Goal: Transaction & Acquisition: Purchase product/service

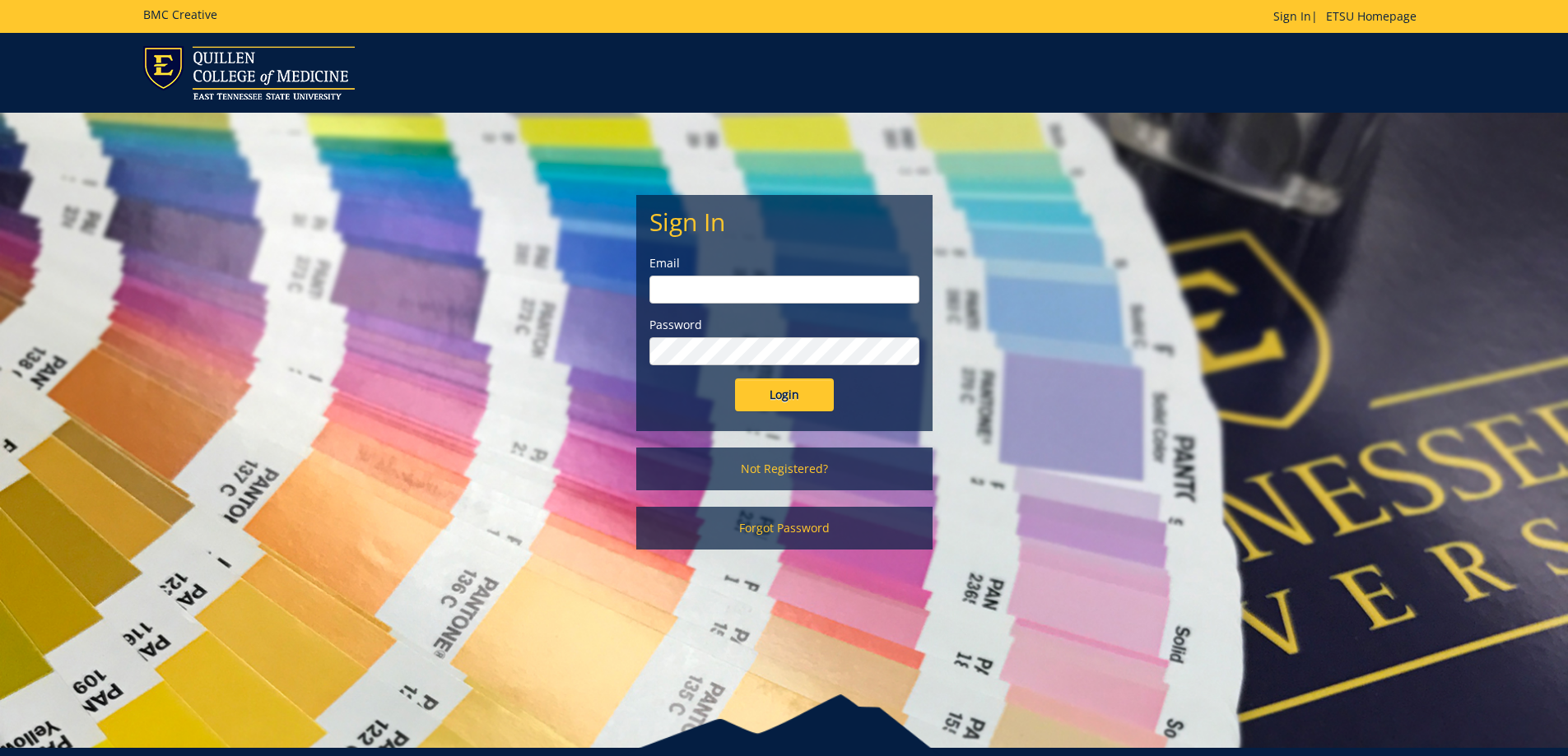
click at [756, 295] on input "email" at bounding box center [784, 290] width 270 height 28
type input "halljl1@etsu.edu"
click at [735, 378] on input "Login" at bounding box center [784, 394] width 99 height 33
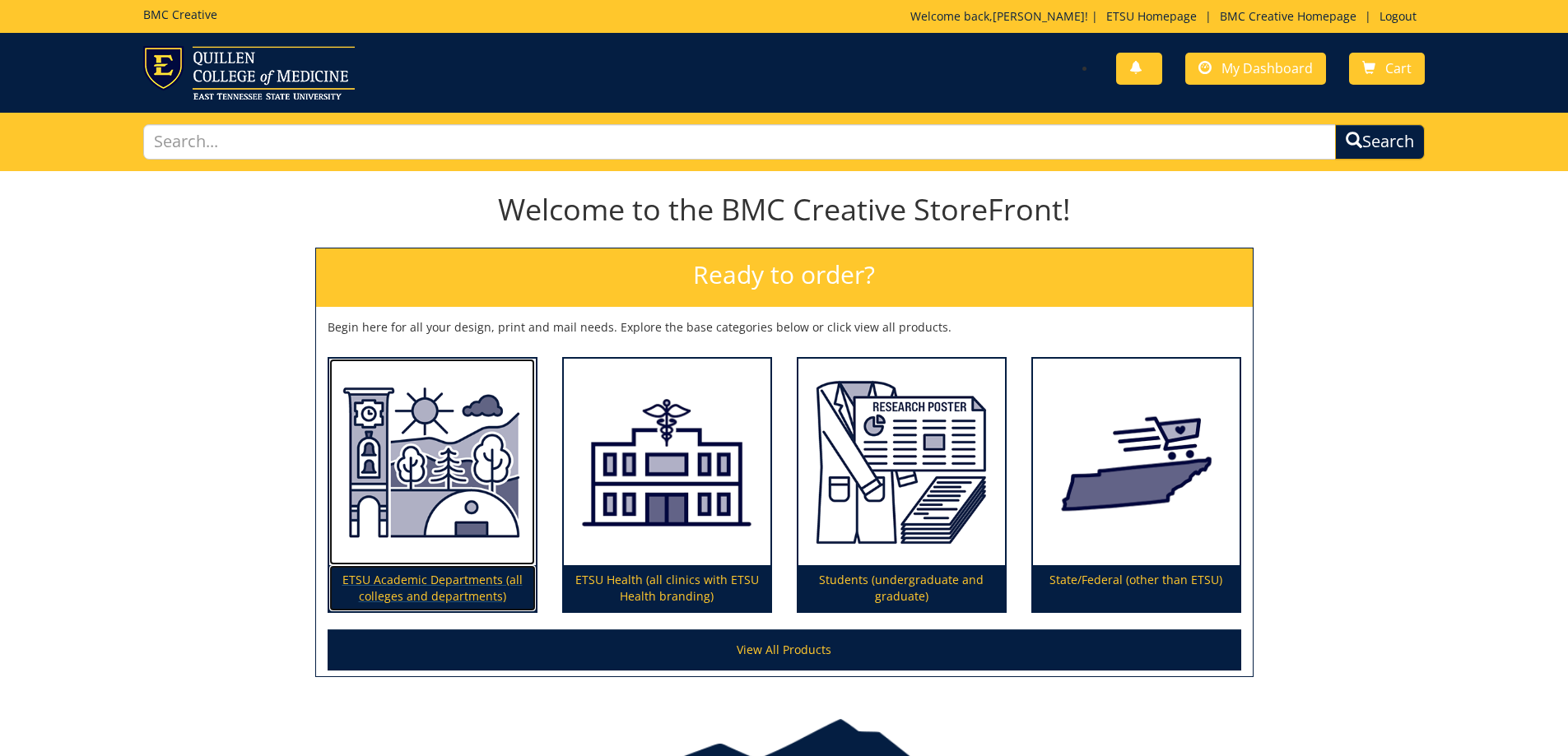
click at [397, 584] on p "ETSU Academic Departments (all colleges and departments)" at bounding box center [432, 587] width 206 height 46
click at [468, 486] on img at bounding box center [432, 462] width 206 height 207
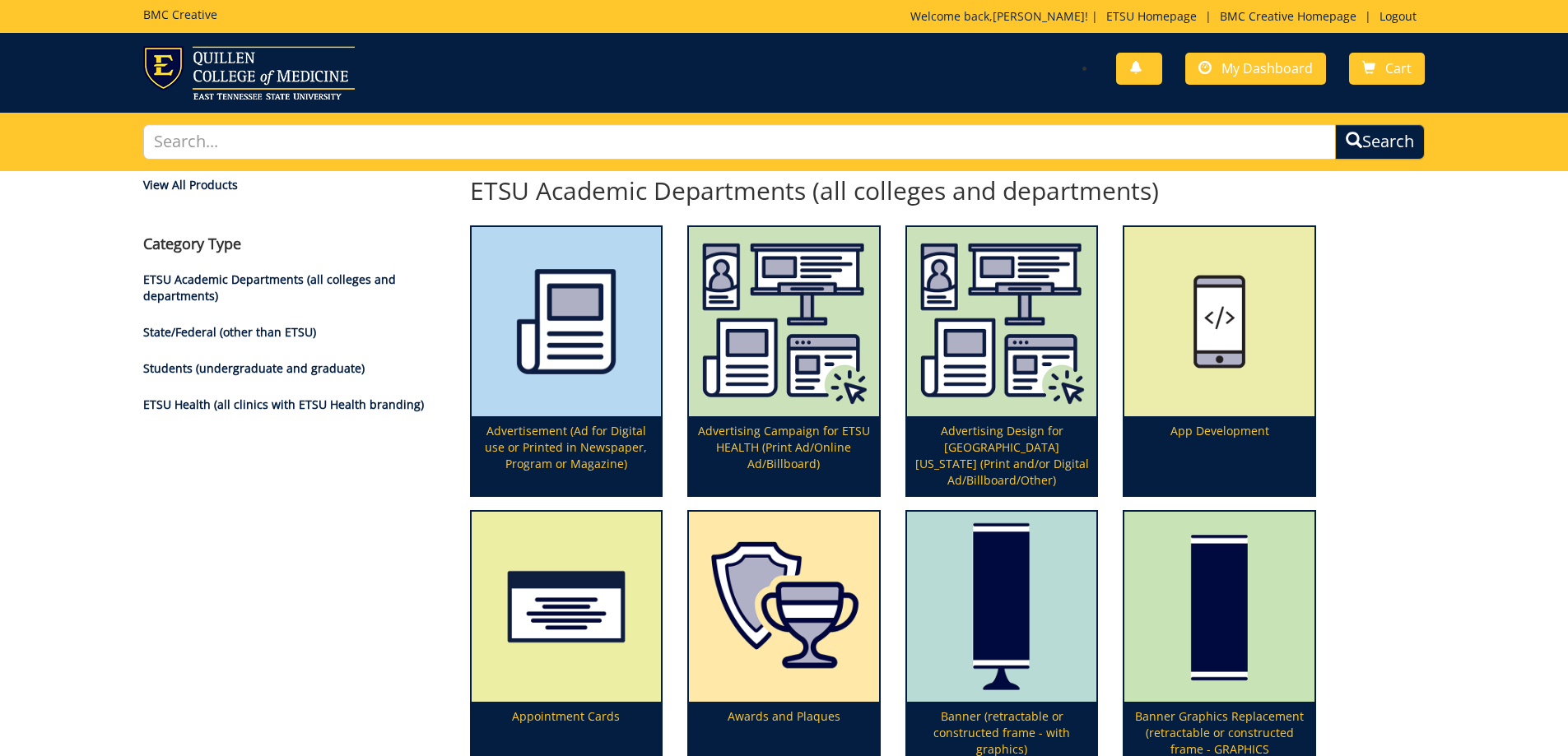
click at [307, 379] on ul "ETSU Academic Departments (all colleges and departments) State/Federal (other t…" at bounding box center [294, 342] width 302 height 141
click at [309, 373] on link "Students (undergraduate and graduate)" at bounding box center [253, 368] width 221 height 16
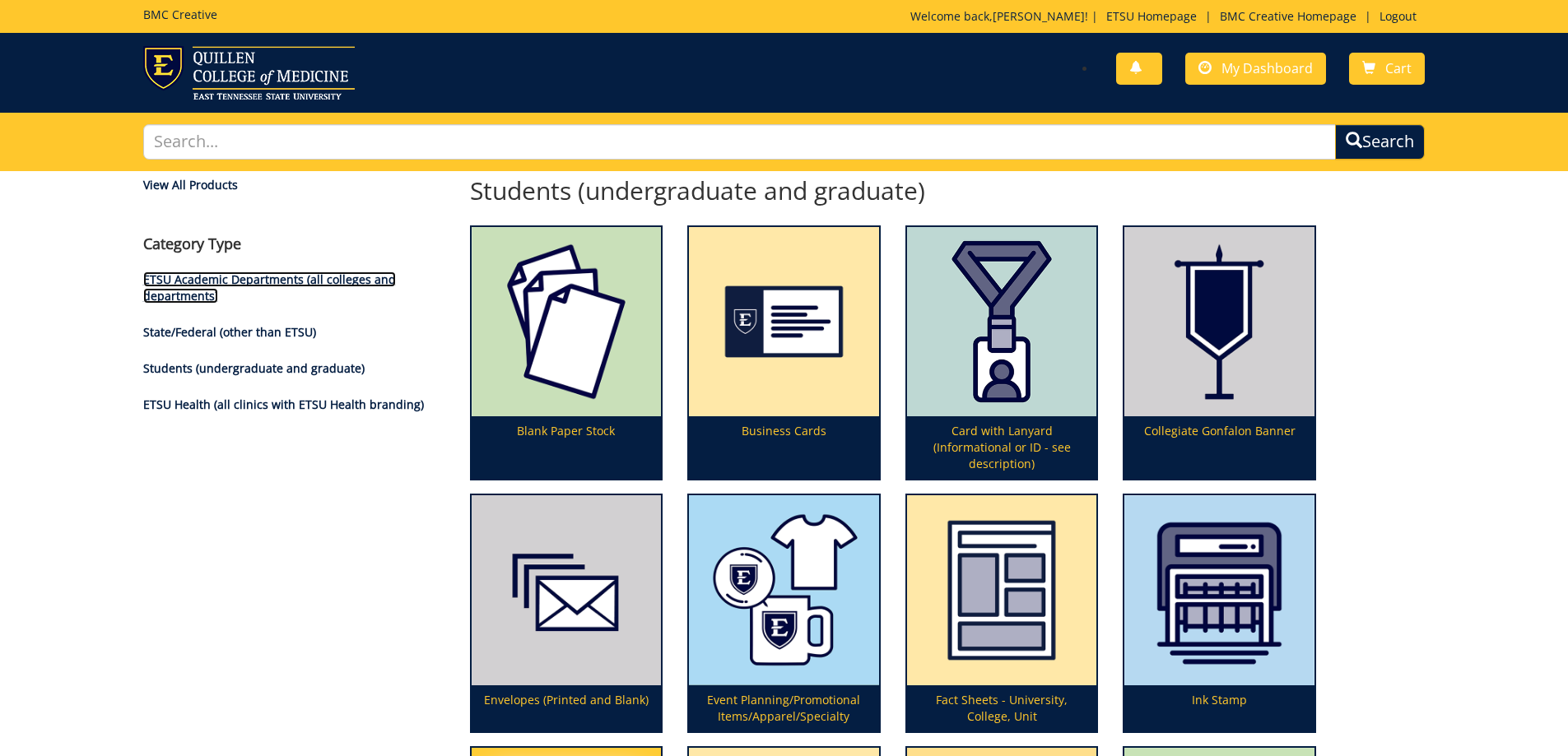
click at [310, 283] on link "ETSU Academic Departments (all colleges and departments)" at bounding box center [269, 287] width 252 height 32
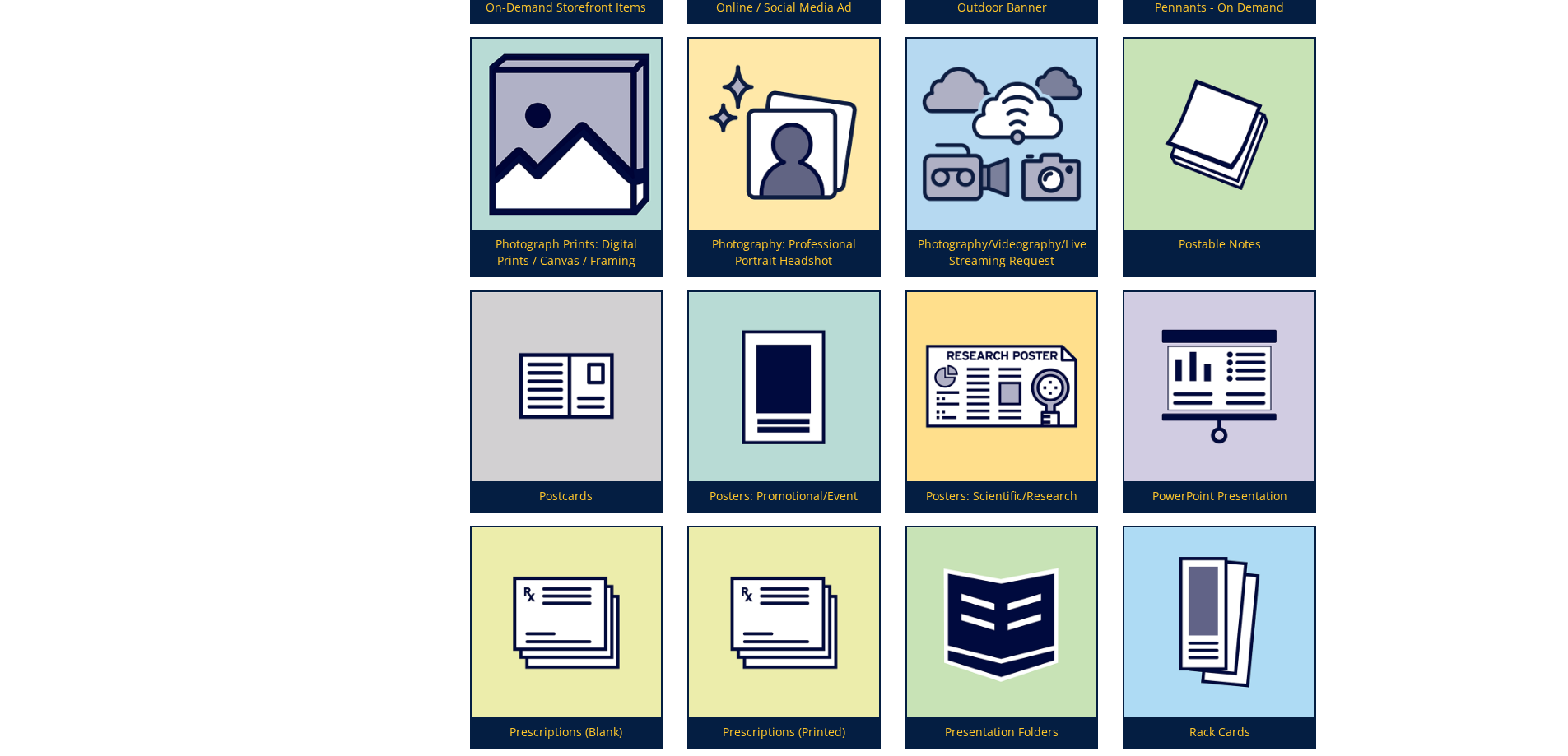
scroll to position [4278, 0]
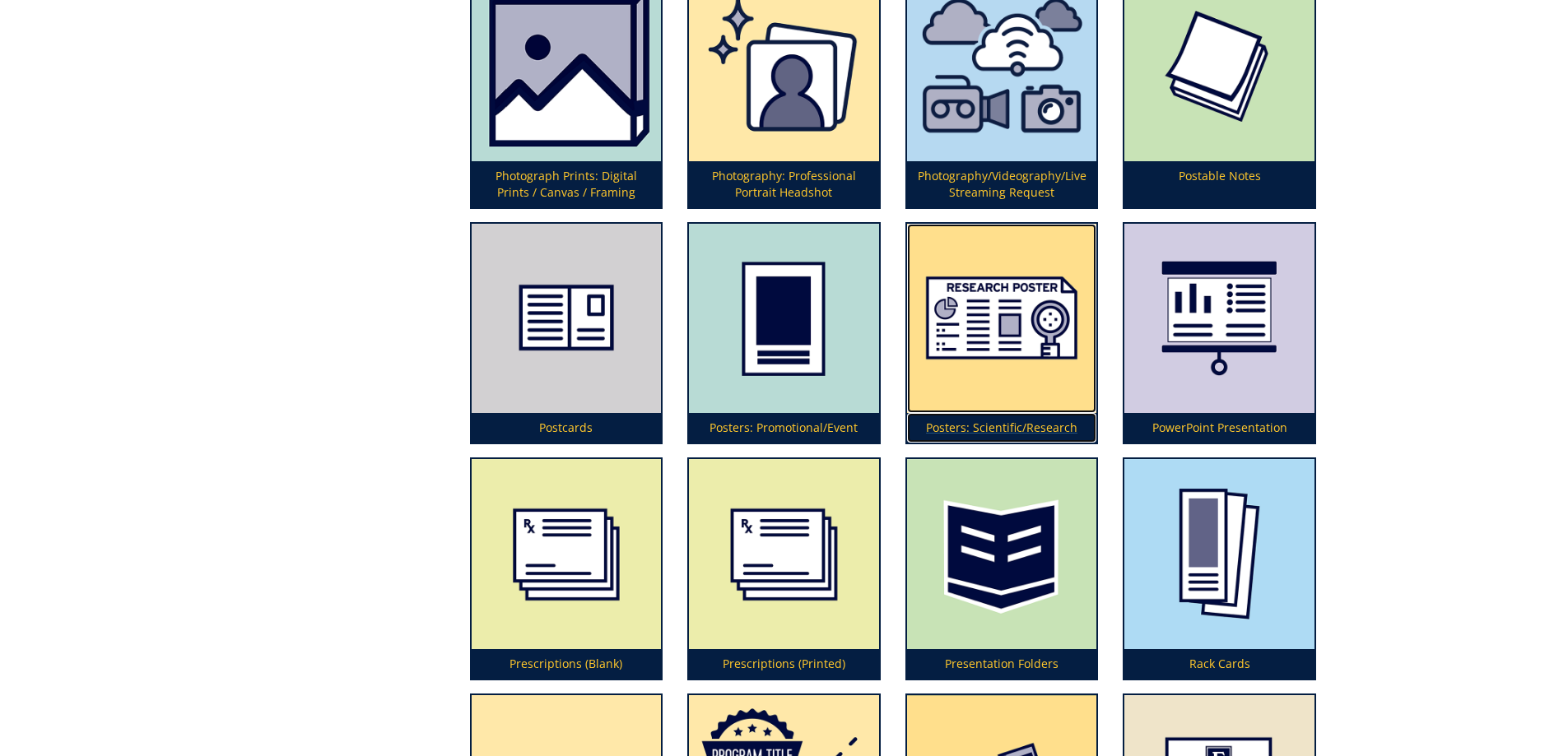
click at [994, 430] on p "Posters: Scientific/Research" at bounding box center [1002, 427] width 190 height 29
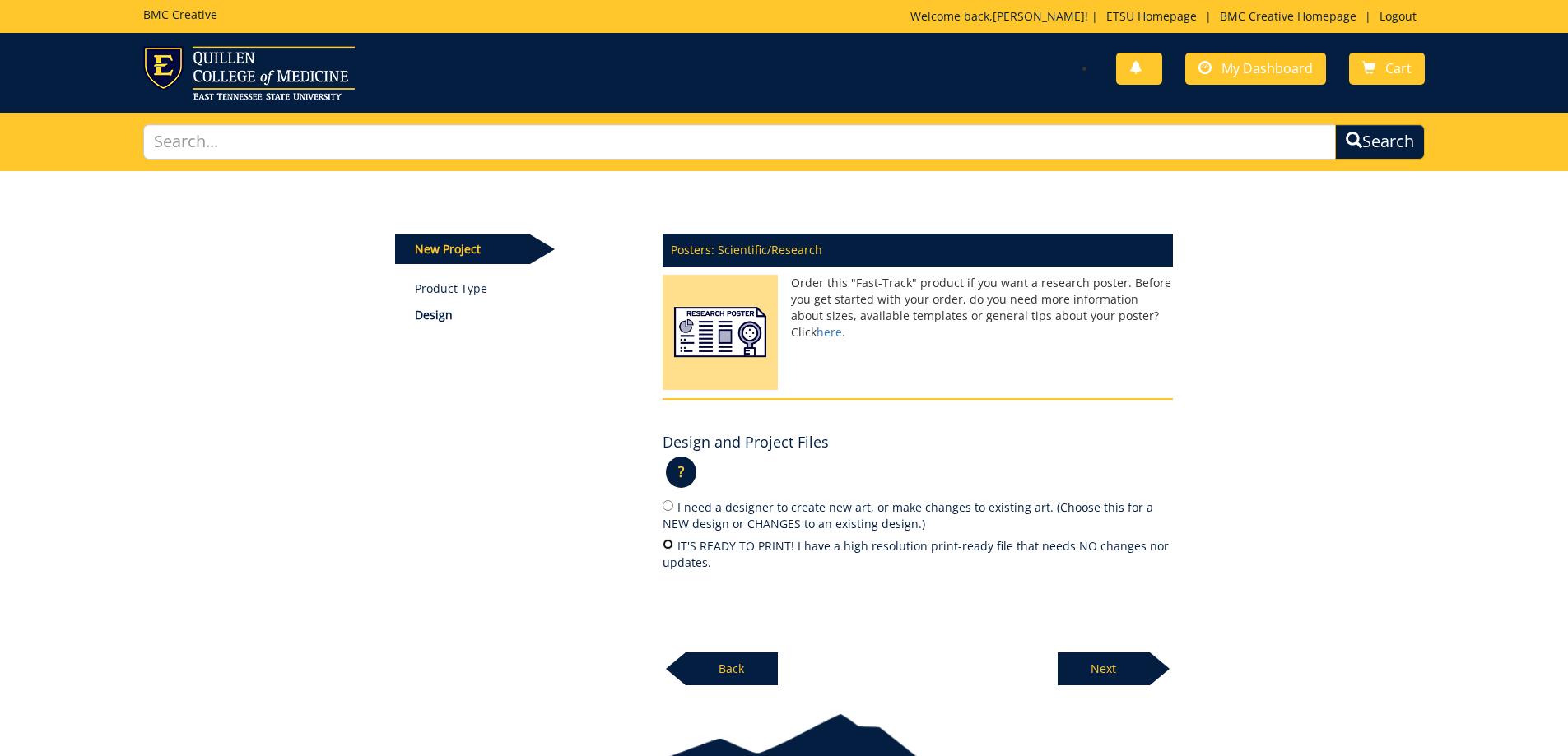
click at [669, 543] on input "IT'S READY TO PRINT! I have a high resolution print-ready file that needs NO ch…" at bounding box center [667, 543] width 10 height 10
radio input "true"
click at [1108, 673] on p "Next" at bounding box center [1104, 668] width 92 height 33
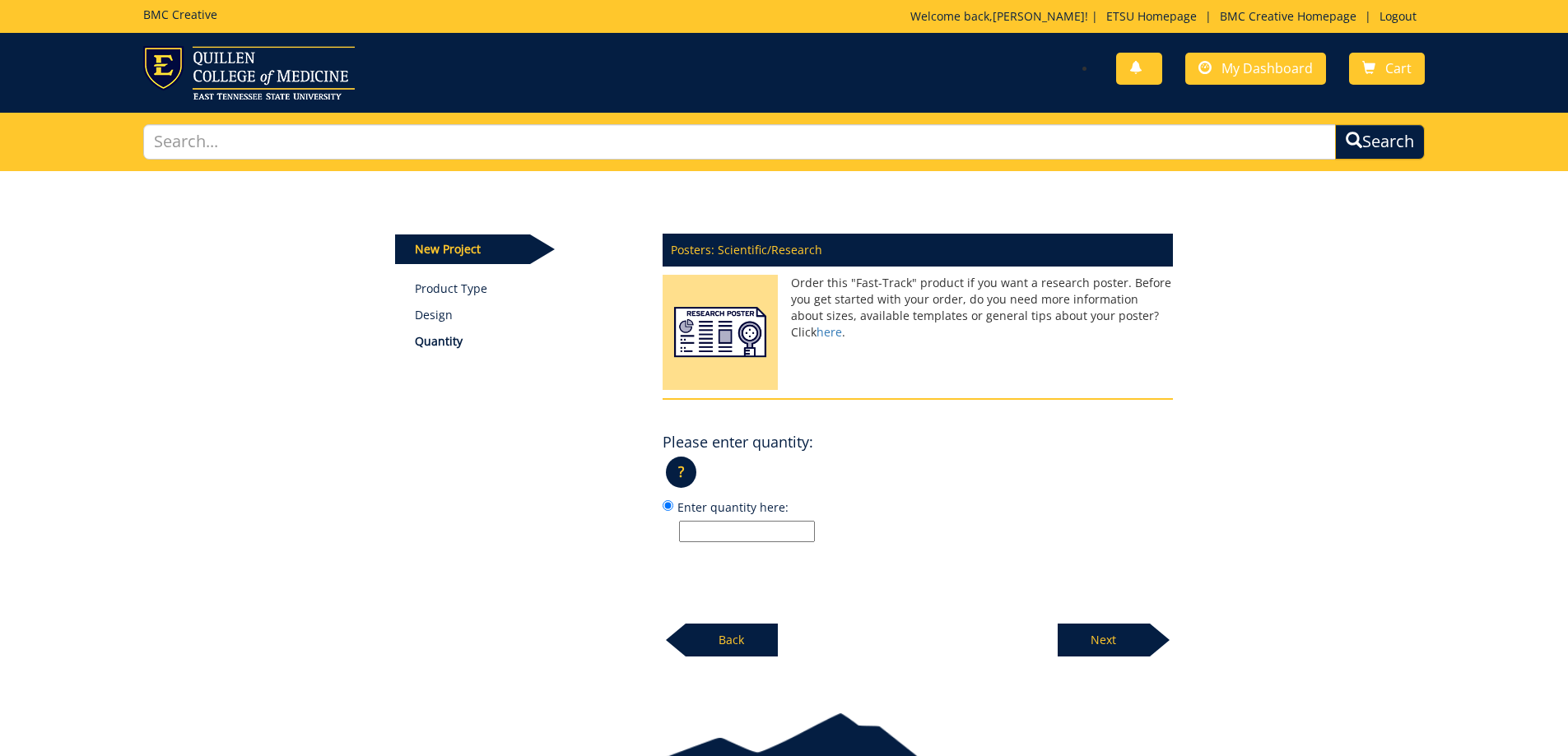
click at [793, 524] on input "Enter quantity here:" at bounding box center [747, 531] width 136 height 22
type input "1"
click at [1094, 640] on p "Next" at bounding box center [1104, 639] width 92 height 33
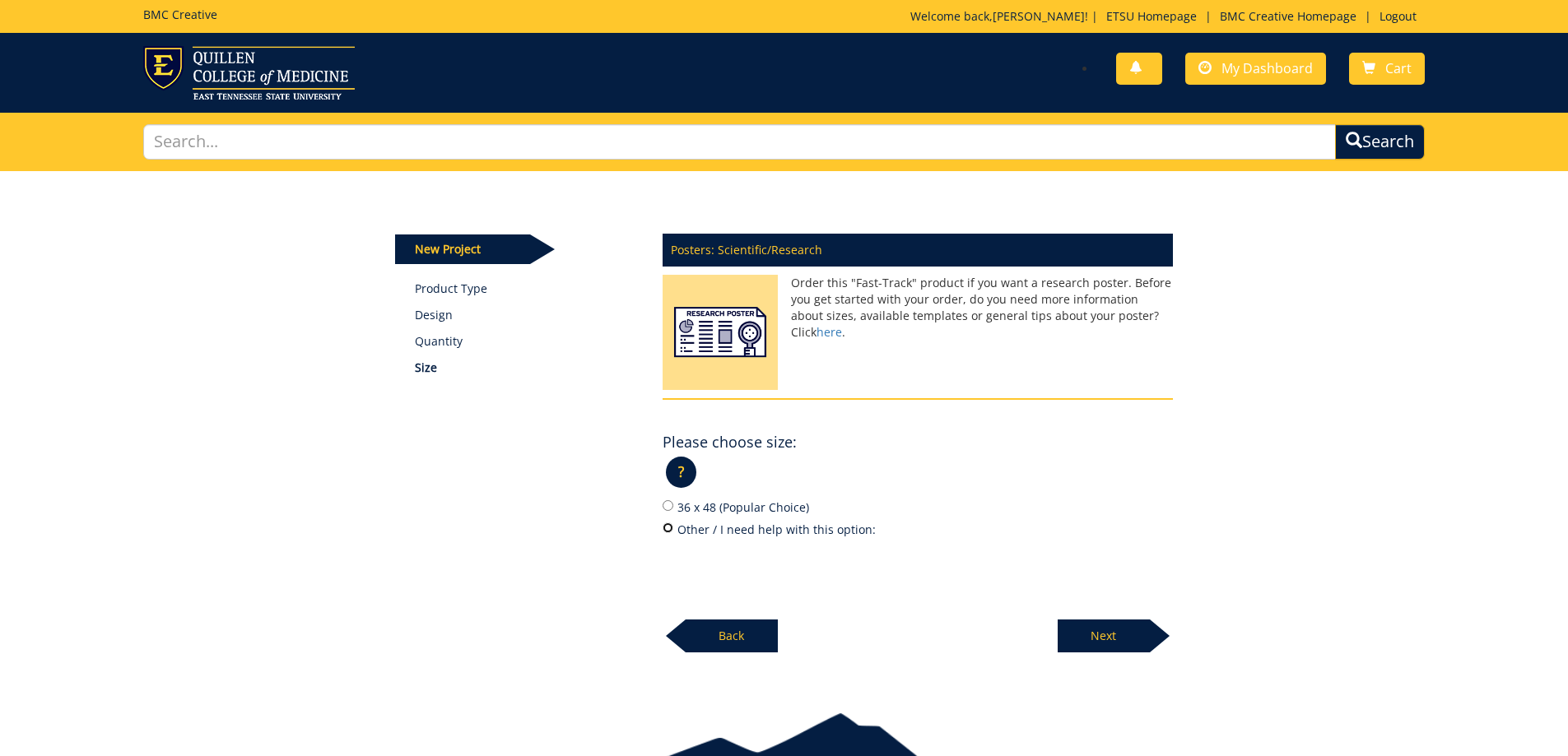
click at [666, 525] on input "Other / I need help with this option:" at bounding box center [667, 527] width 10 height 10
radio input "true"
click at [751, 555] on input "Other / I need help with this option:" at bounding box center [747, 554] width 136 height 22
type input "2"
type input "4"
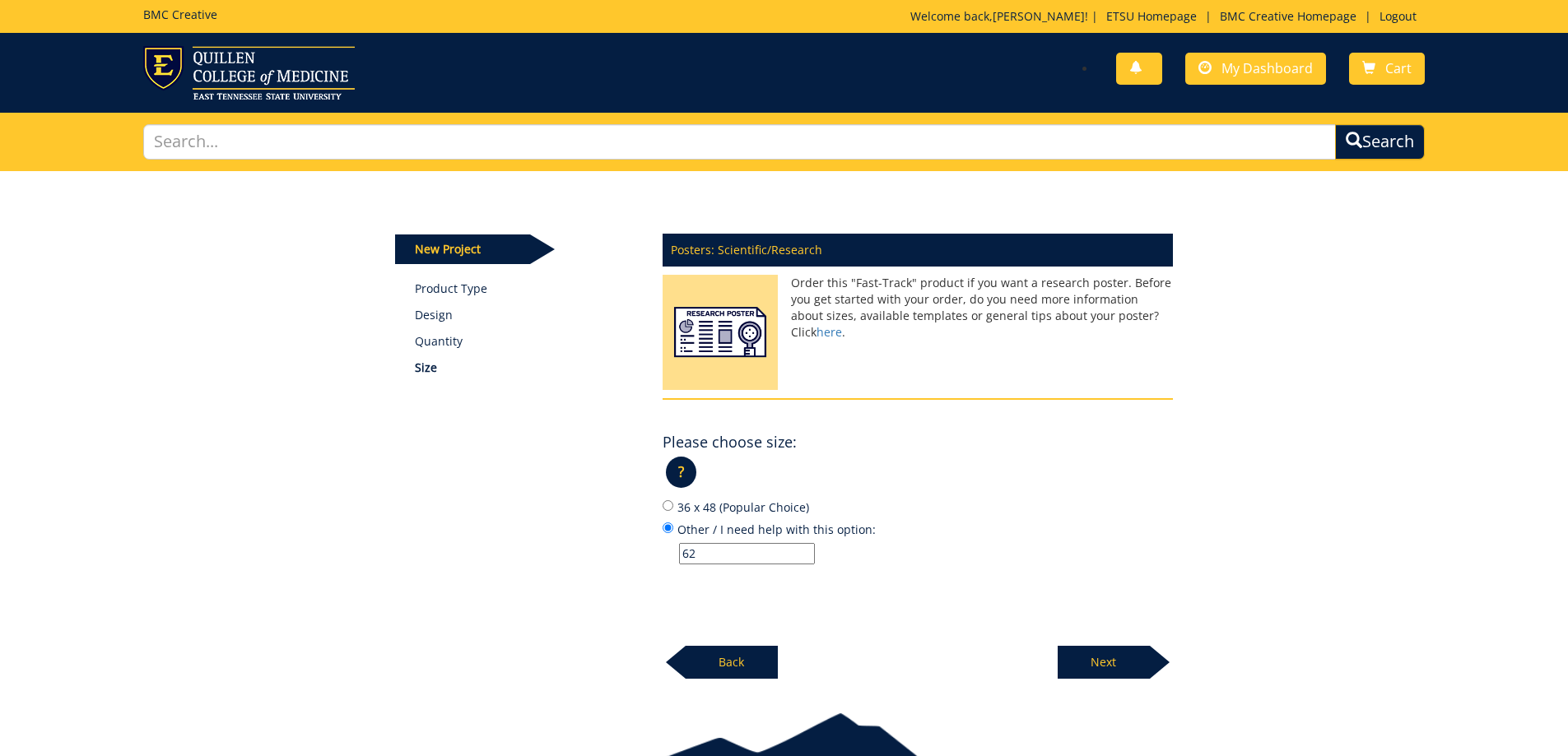
type input "6"
type input "40x62"
click at [1112, 671] on p "Next" at bounding box center [1104, 662] width 92 height 33
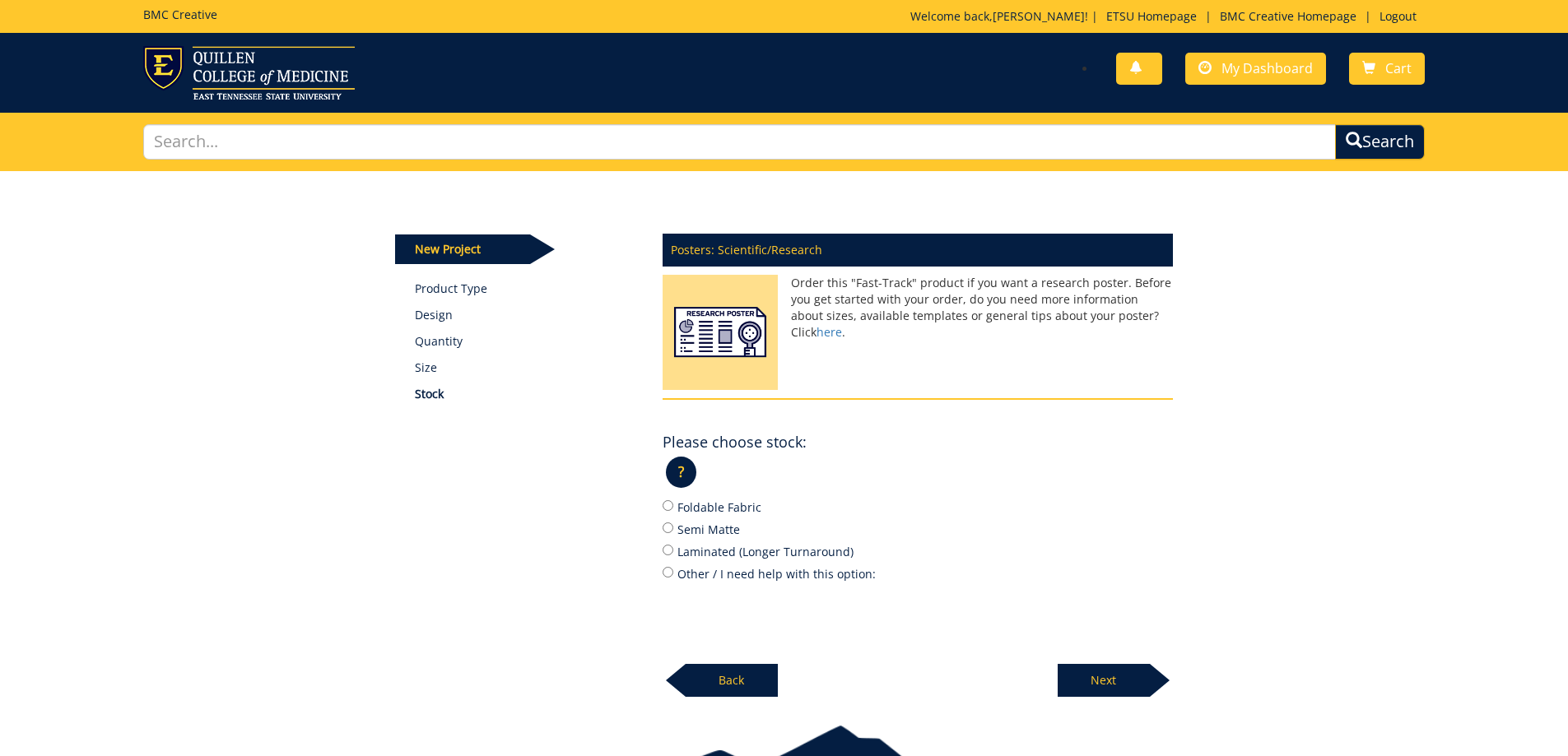
click at [731, 510] on label "Foldable Fabric" at bounding box center [917, 507] width 510 height 18
click at [673, 510] on input "Foldable Fabric" at bounding box center [667, 505] width 10 height 10
radio input "true"
click at [1107, 693] on p "Next" at bounding box center [1104, 680] width 92 height 33
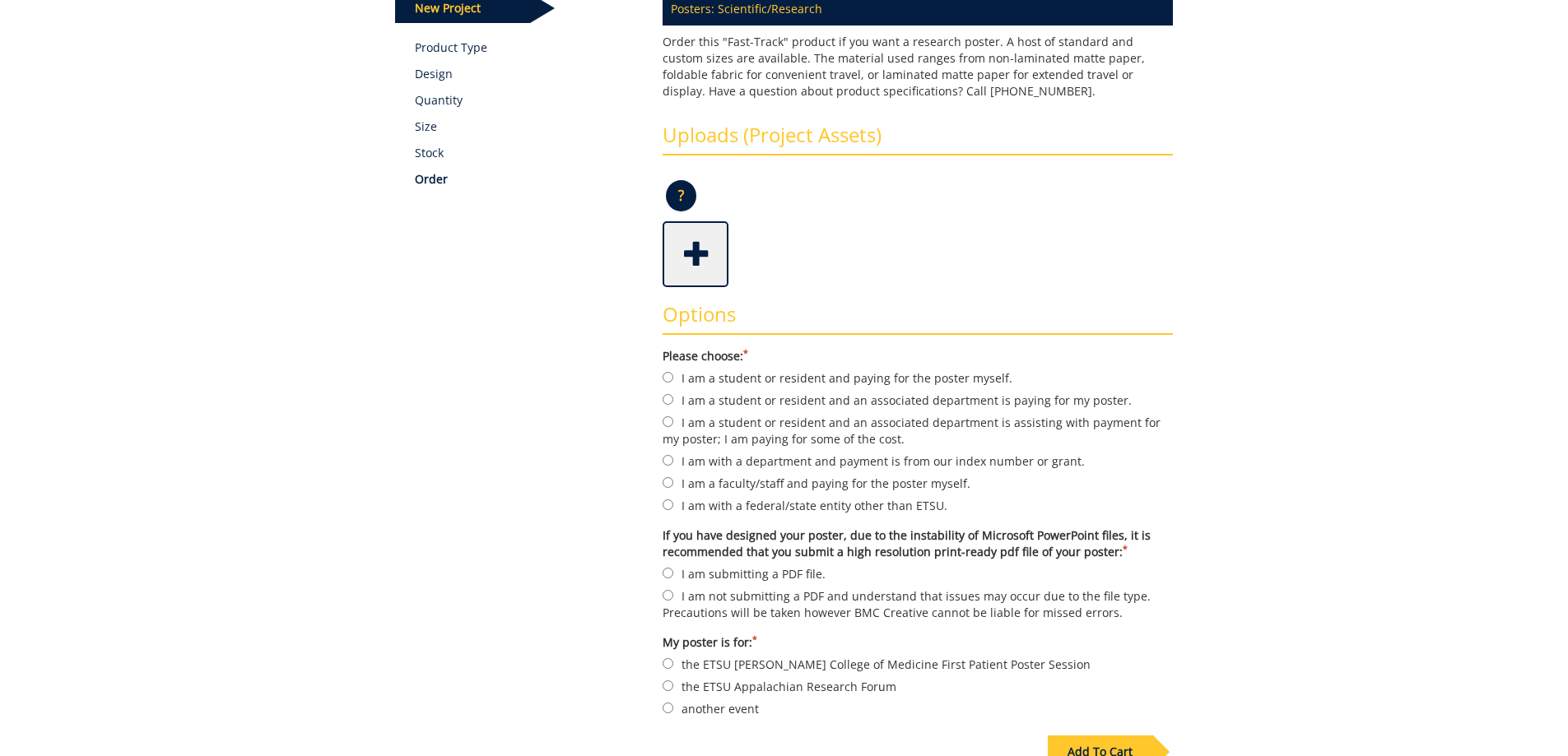
scroll to position [247, 0]
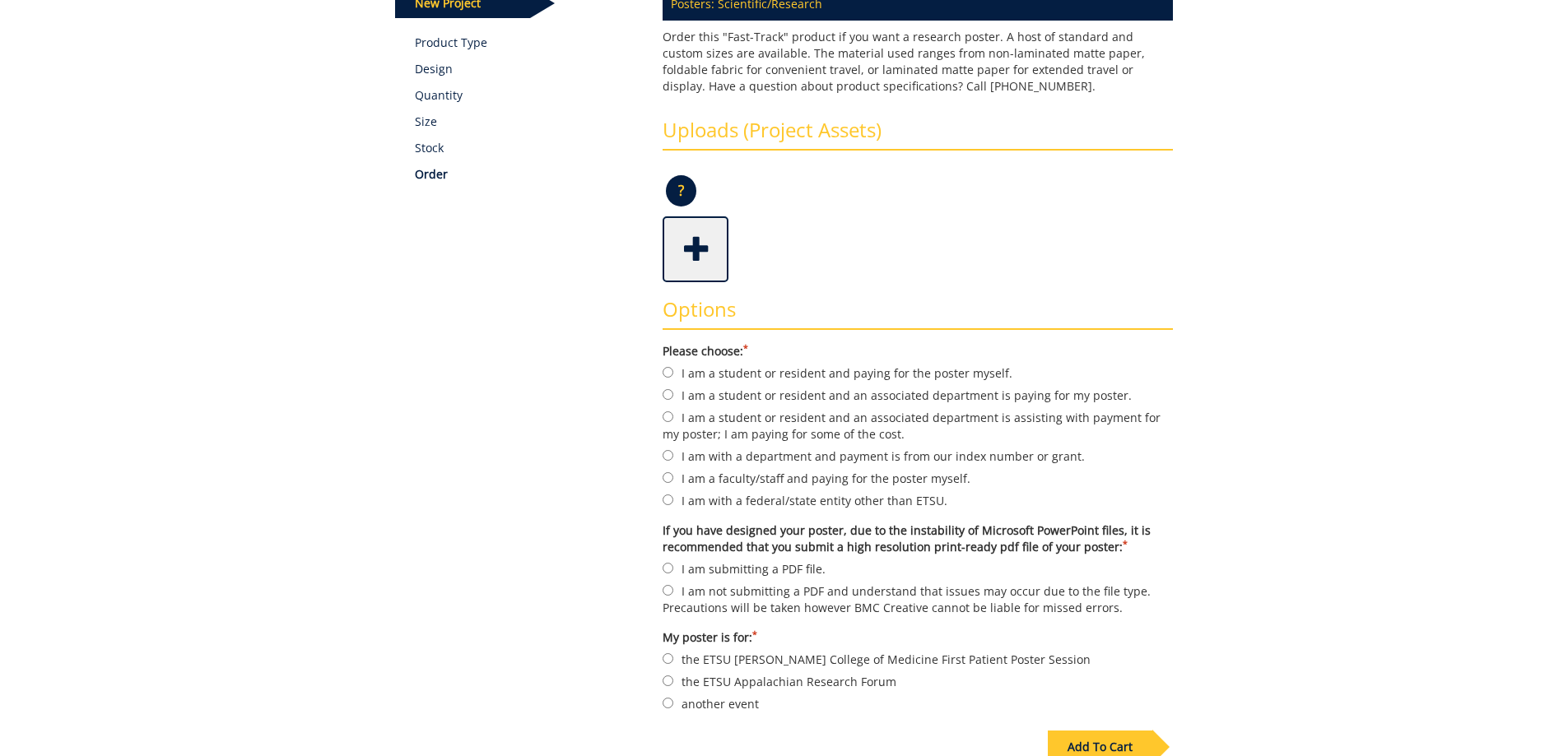
click at [784, 458] on label "I am with a department and payment is from our index number or grant." at bounding box center [917, 456] width 510 height 18
click at [673, 458] on input "I am with a department and payment is from our index number or grant." at bounding box center [667, 455] width 10 height 10
radio input "true"
click at [735, 570] on label "I am submitting a PDF file." at bounding box center [917, 568] width 510 height 18
click at [673, 570] on input "I am submitting a PDF file." at bounding box center [667, 568] width 10 height 10
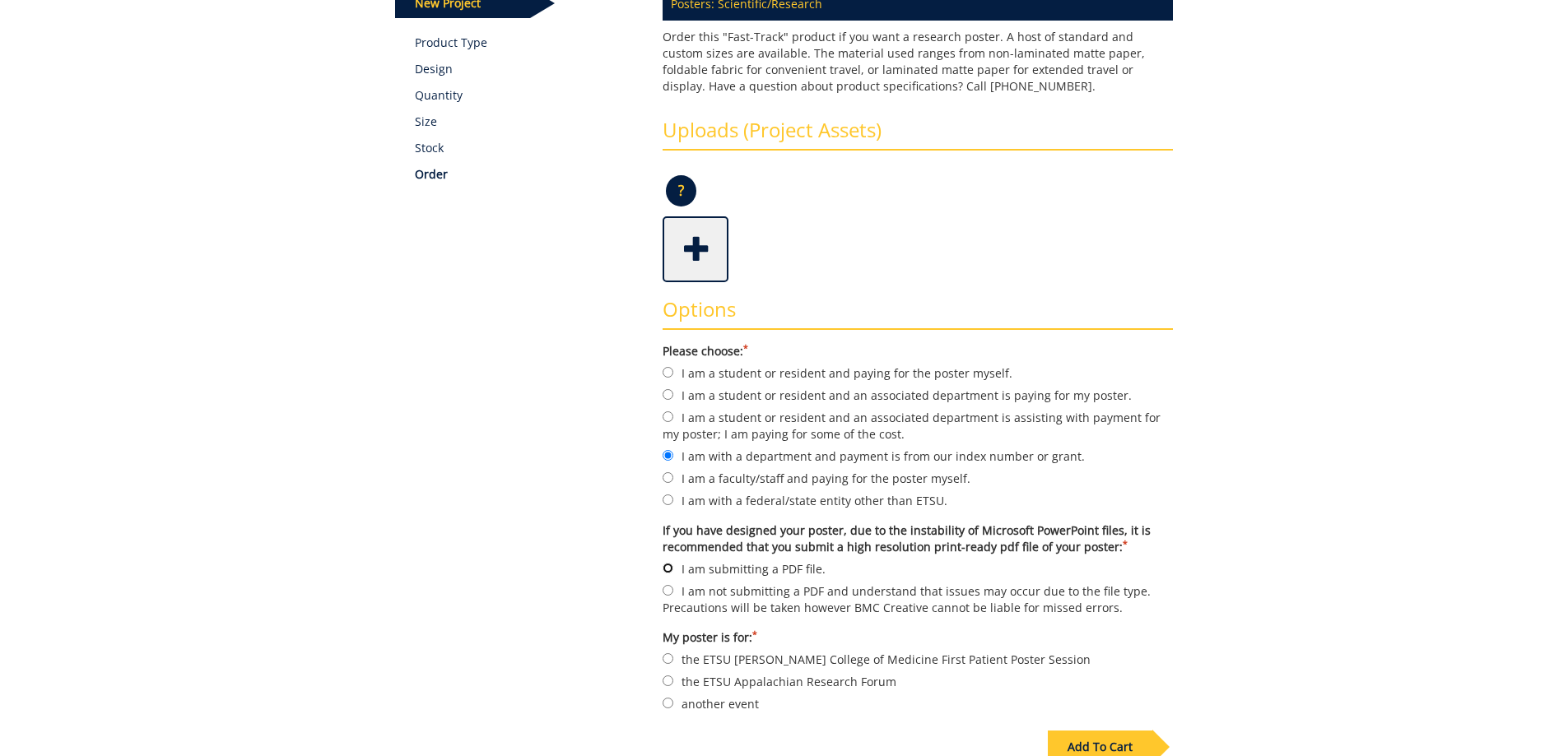
radio input "true"
click at [707, 706] on label "another event" at bounding box center [917, 703] width 510 height 18
click at [673, 706] on input "another event" at bounding box center [667, 702] width 10 height 10
radio input "true"
click at [701, 268] on span at bounding box center [697, 247] width 66 height 57
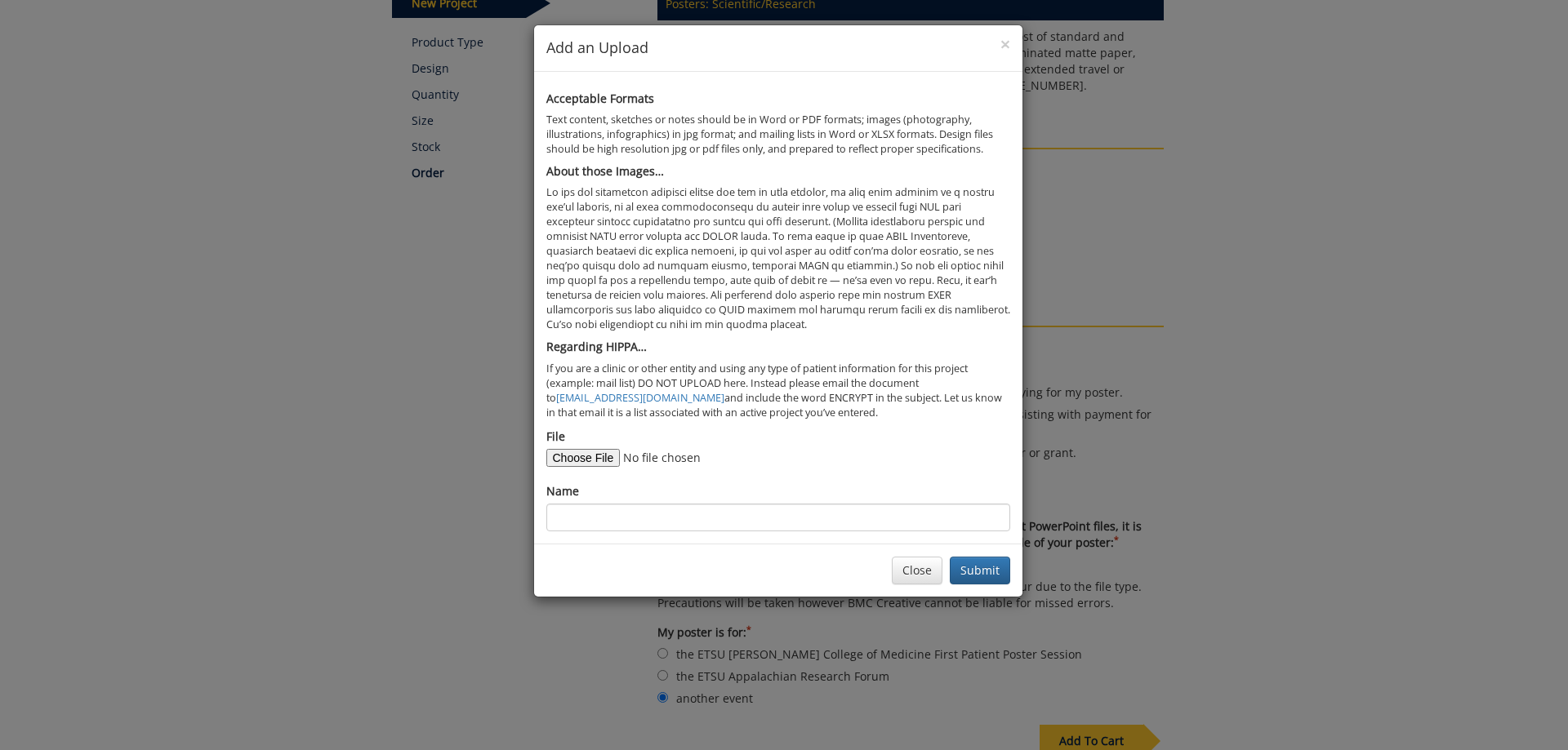
click at [592, 467] on form "File Name" at bounding box center [778, 480] width 463 height 103
click at [599, 454] on input "File" at bounding box center [658, 458] width 222 height 18
type input "C:\fakepath\Final Poster LW 2025.pdf"
click at [716, 513] on input "Name" at bounding box center [778, 517] width 463 height 28
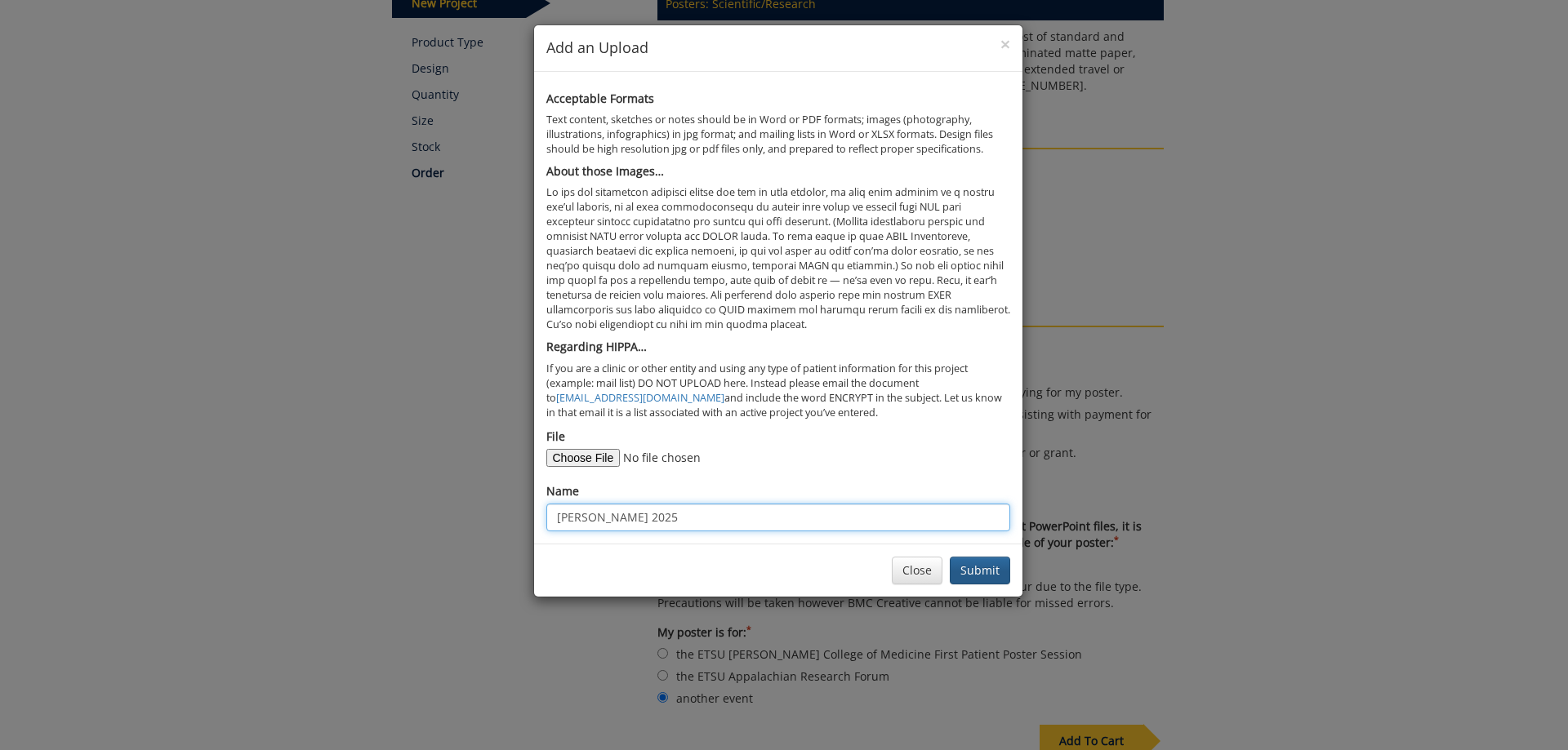
type input "Laken Woods 2025"
click at [988, 564] on button "Submit" at bounding box center [979, 571] width 61 height 28
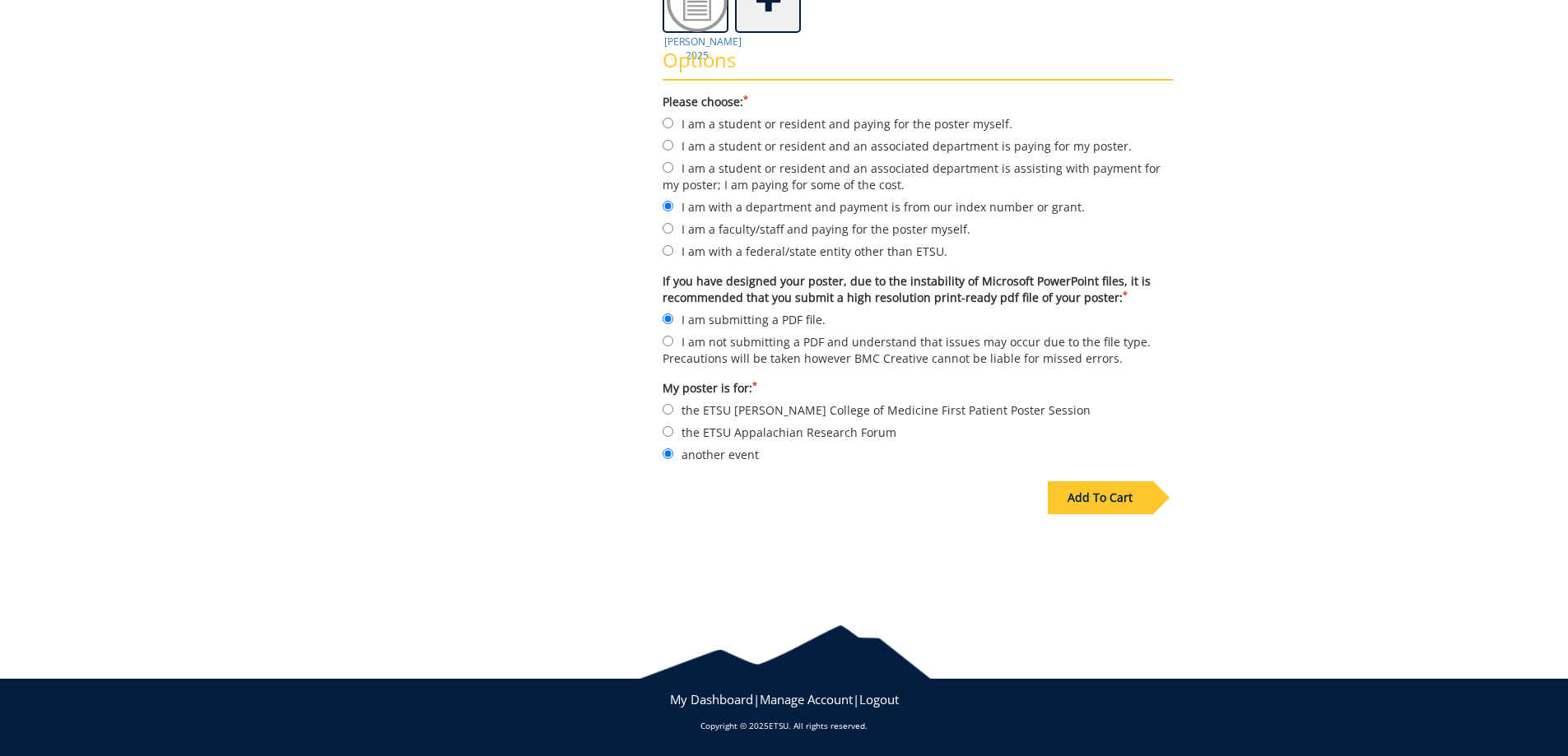
click at [1139, 492] on div "Add To Cart" at bounding box center [1099, 497] width 105 height 33
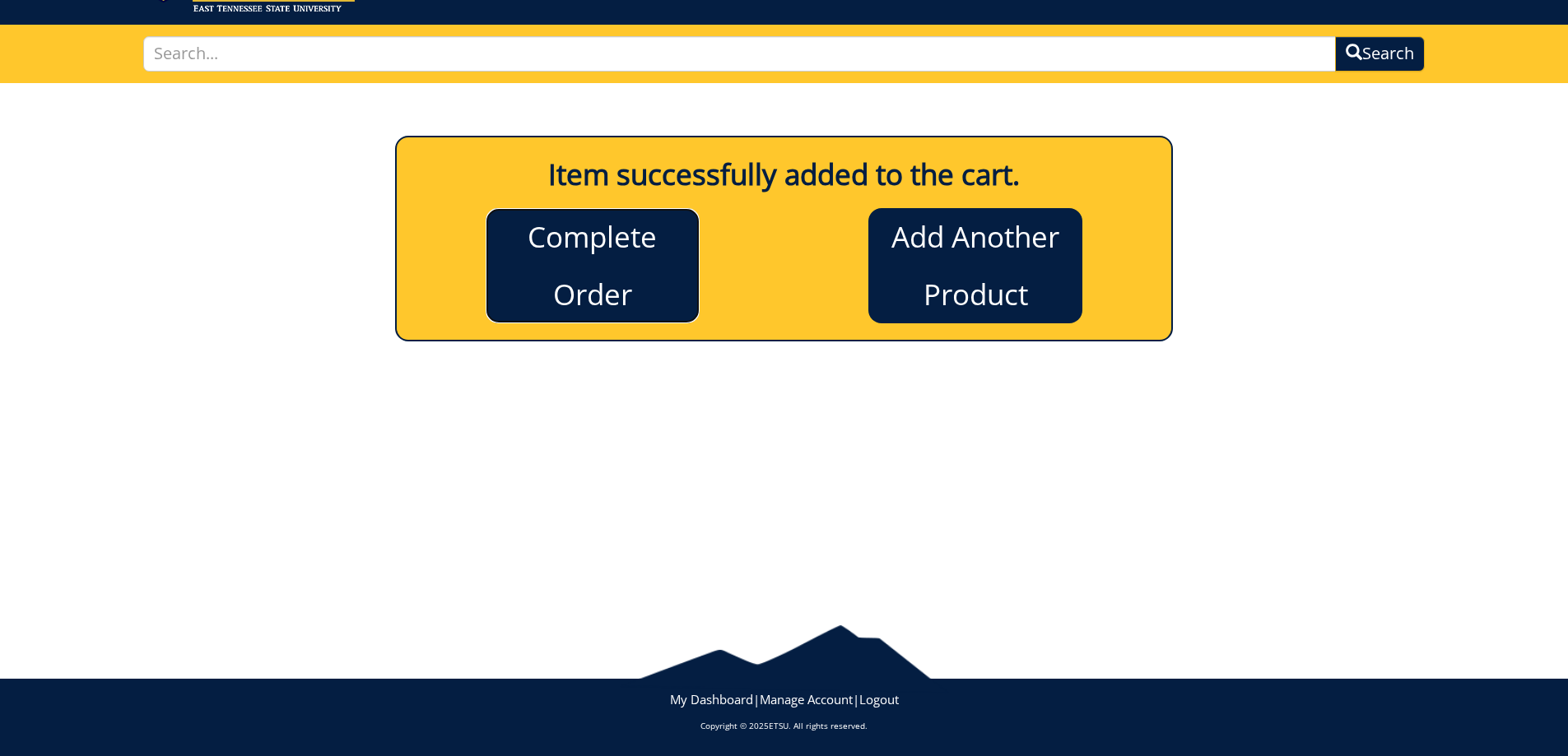
click at [646, 314] on link "Complete Order" at bounding box center [592, 265] width 214 height 115
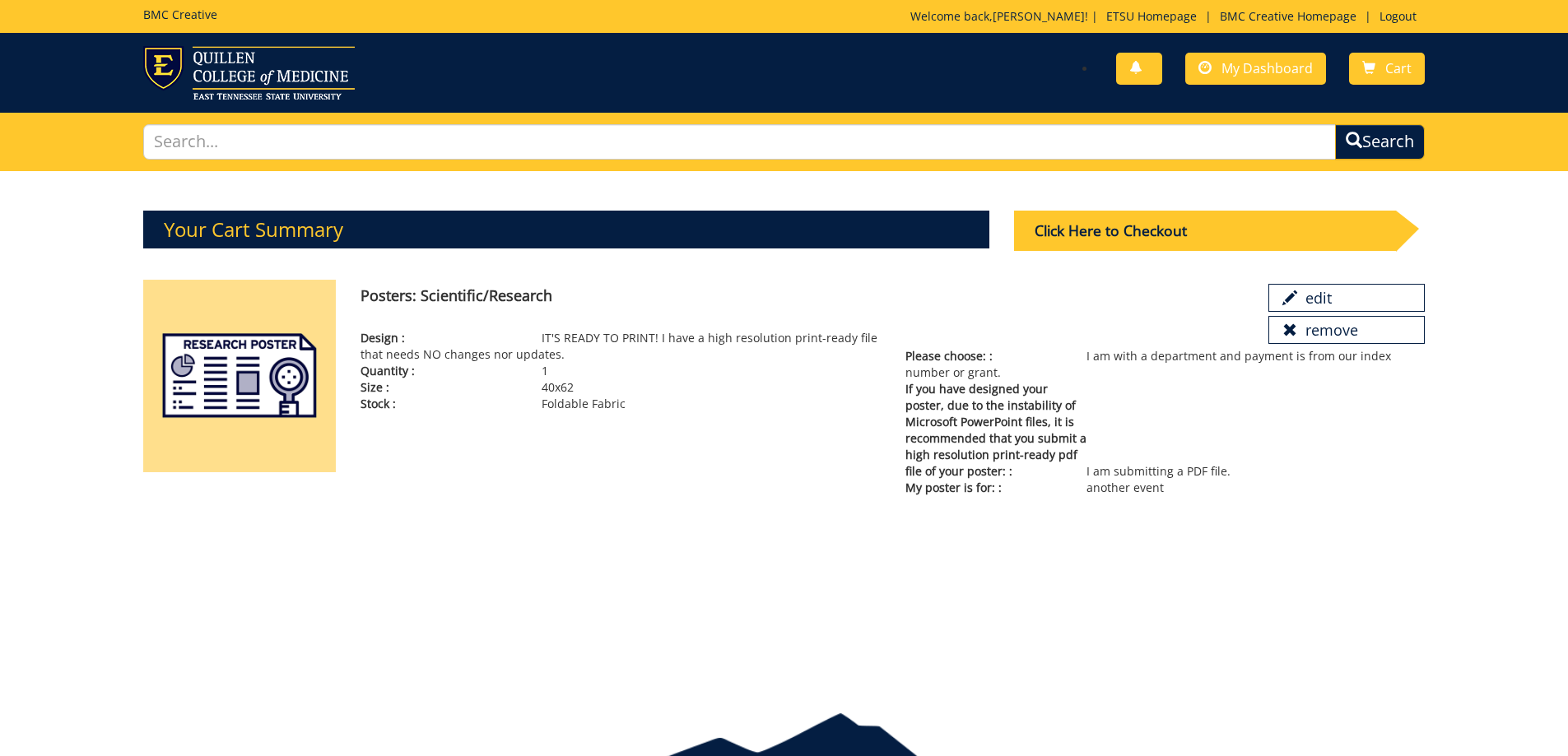
click at [955, 362] on span "Please choose: :" at bounding box center [995, 356] width 181 height 16
click at [1140, 357] on p "Please choose: : I am with a department and payment is from our index number or…" at bounding box center [1164, 364] width 519 height 33
click at [1162, 242] on div "Click Here to Checkout" at bounding box center [1204, 231] width 381 height 40
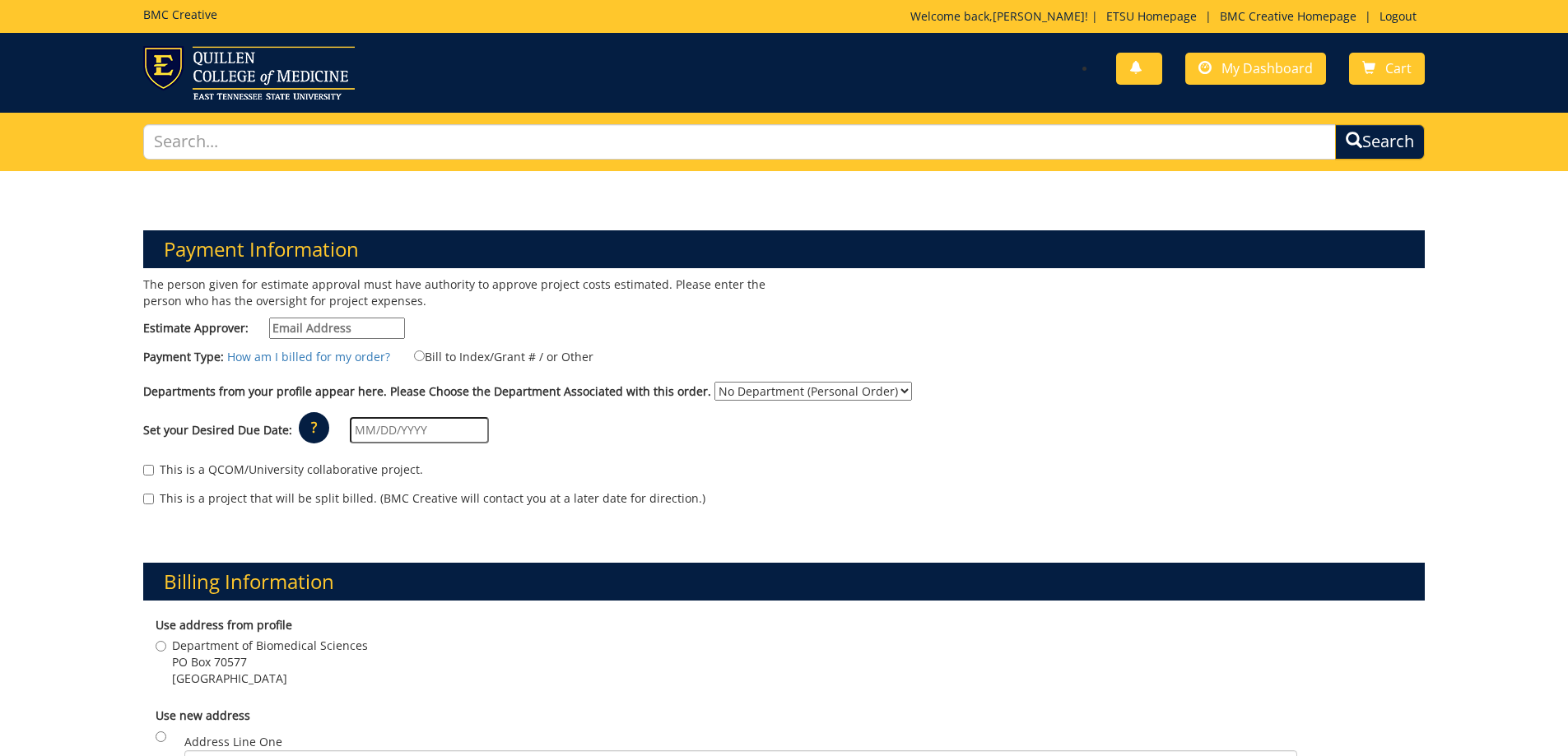
click at [363, 326] on input "Estimate Approver:" at bounding box center [337, 328] width 136 height 22
type input "[EMAIL_ADDRESS][DOMAIN_NAME]"
type input "[STREET_ADDRESS]"
type input "Piney Flats"
type input "37686"
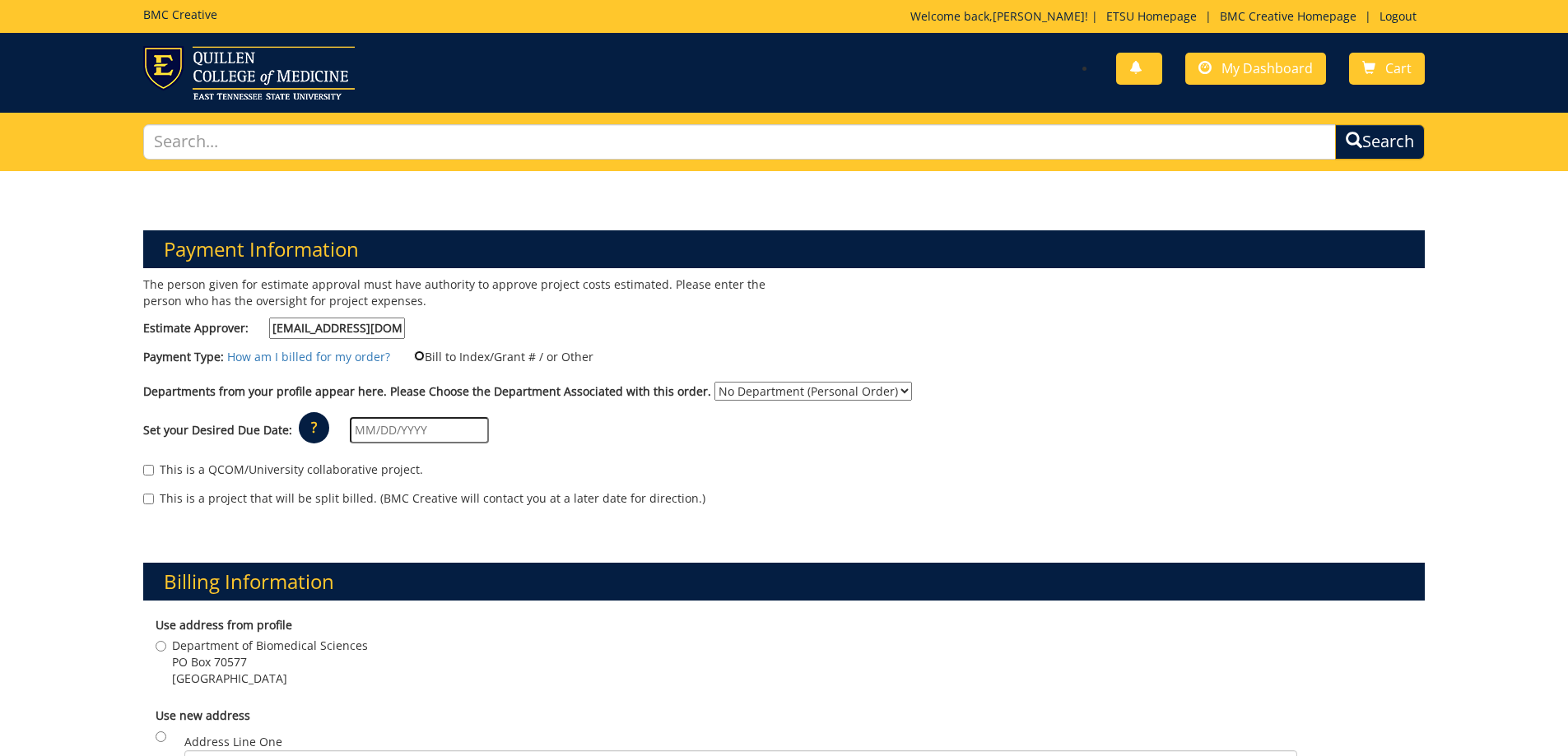
click at [415, 356] on input "Bill to Index/Grant # / or Other" at bounding box center [419, 355] width 10 height 10
radio input "true"
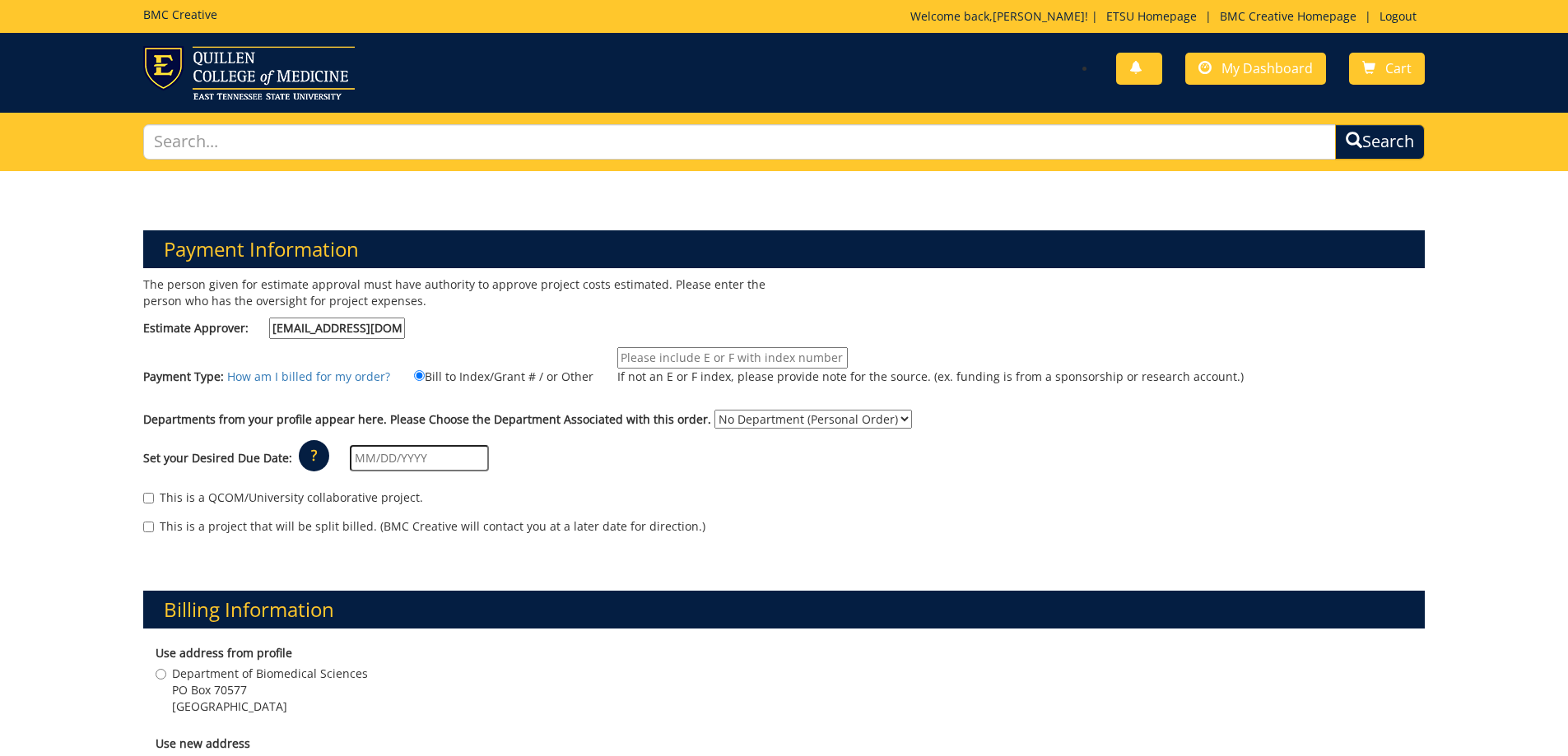
click at [773, 360] on input "If not an E or F index, please provide note for the source. (ex. funding is fro…" at bounding box center [732, 358] width 231 height 22
paste input "20-61000-100000-100-acct code-200-999-999-999-999-99."
type input "20-61000-100000-100-acct code-200-999-999-999-999-99."
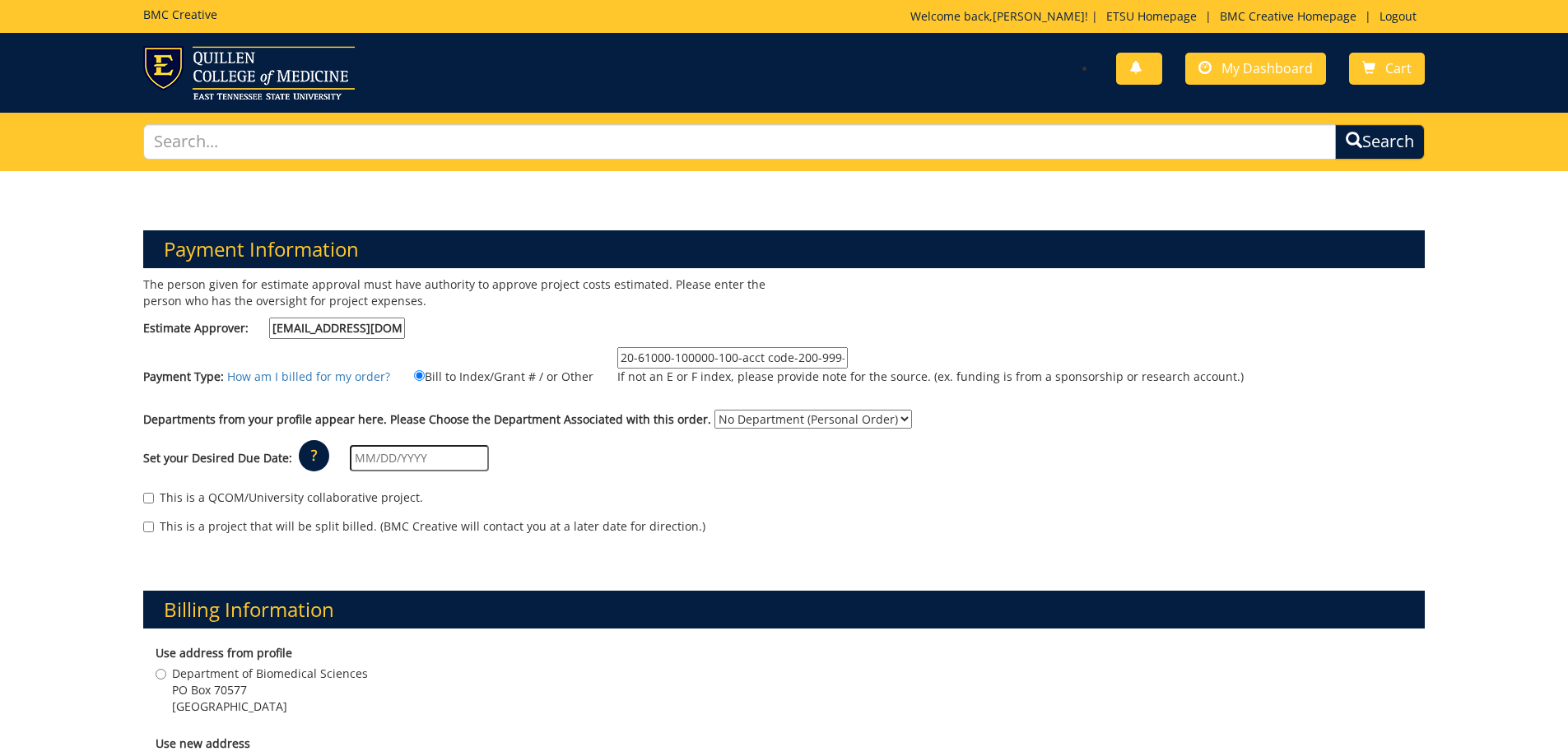
click at [762, 416] on select "No Department (Personal Order) Biomedical Sciences" at bounding box center [814, 419] width 198 height 19
select select "26"
click at [715, 410] on select "No Department (Personal Order) Biomedical Sciences" at bounding box center [814, 419] width 198 height 19
click at [646, 501] on div "This is a QCOM/University collaborative project." at bounding box center [784, 502] width 1283 height 24
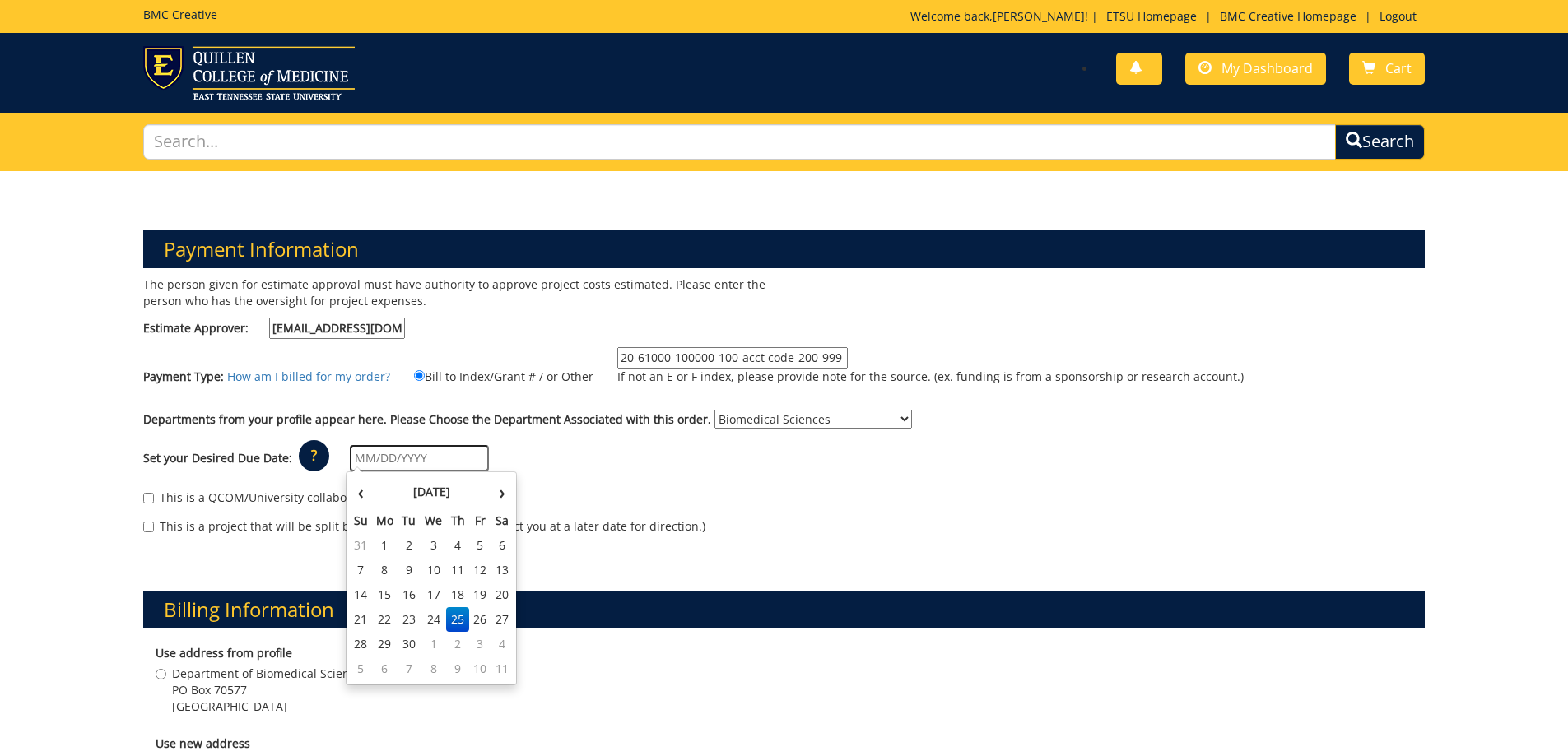
click at [372, 460] on input "text" at bounding box center [419, 458] width 139 height 26
click at [415, 642] on td "30" at bounding box center [409, 644] width 23 height 24
type input "09/30/2025"
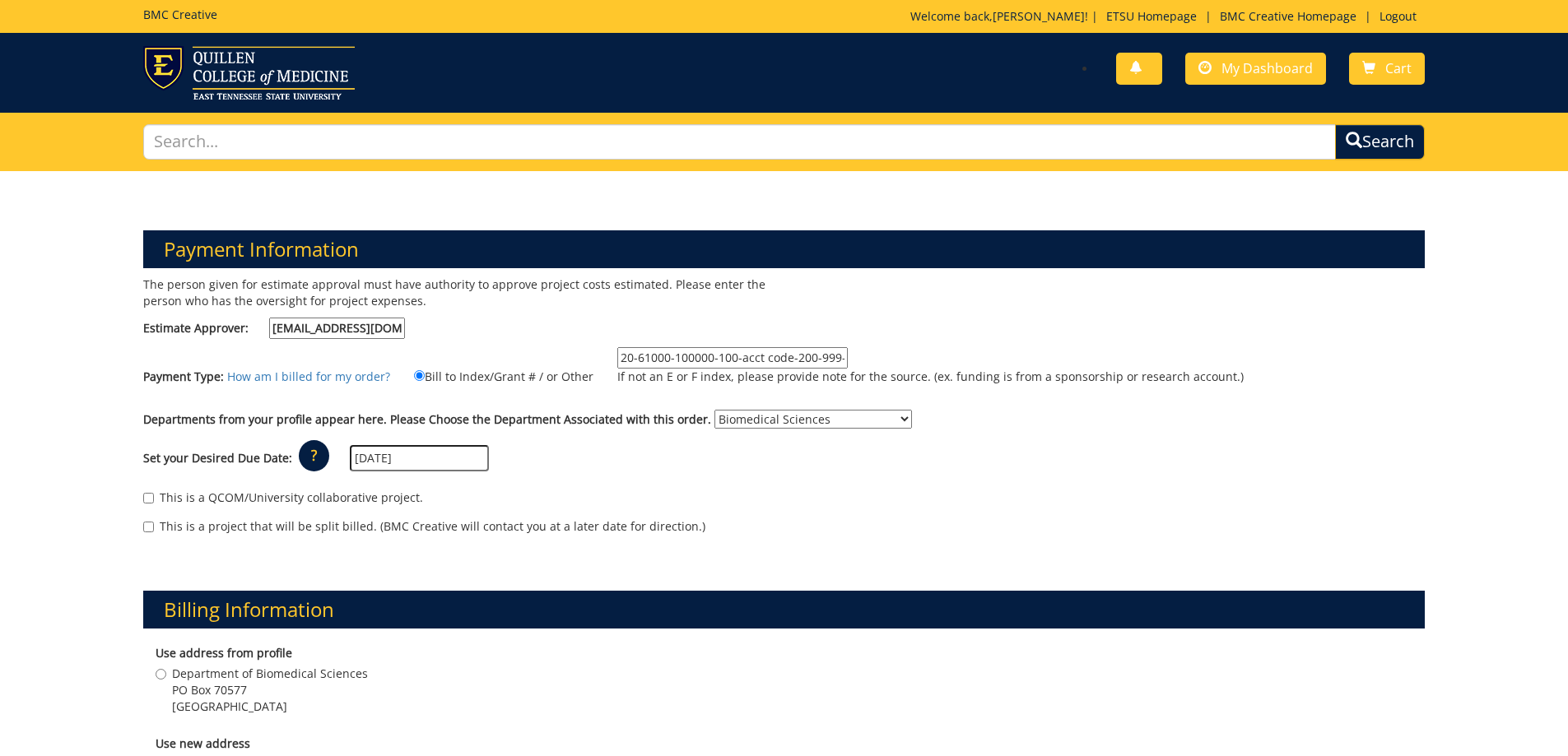
click at [396, 325] on input "halljl1@etsu.edu" at bounding box center [337, 328] width 136 height 22
drag, startPoint x: 396, startPoint y: 325, endPoint x: 234, endPoint y: 350, distance: 163.9
click at [227, 343] on div "The person given for estimate approval must have authority to approve project c…" at bounding box center [458, 312] width 654 height 71
paste input "MAUPINCD@mail."
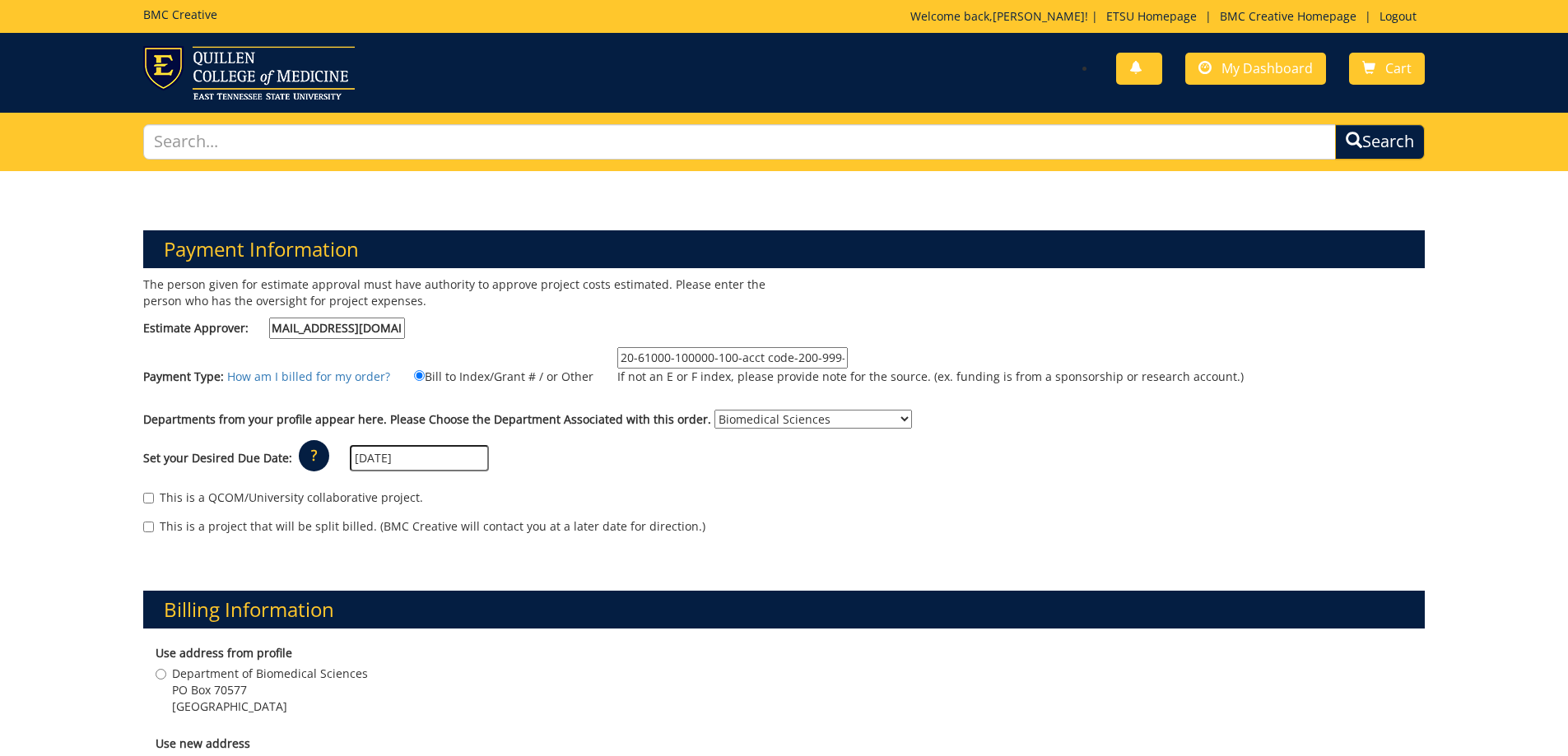
type input "MAUPINCD@mail.etsu.edu"
click at [644, 486] on div "This is a QCOM/University collaborative project. This is a project that will be…" at bounding box center [784, 516] width 1307 height 70
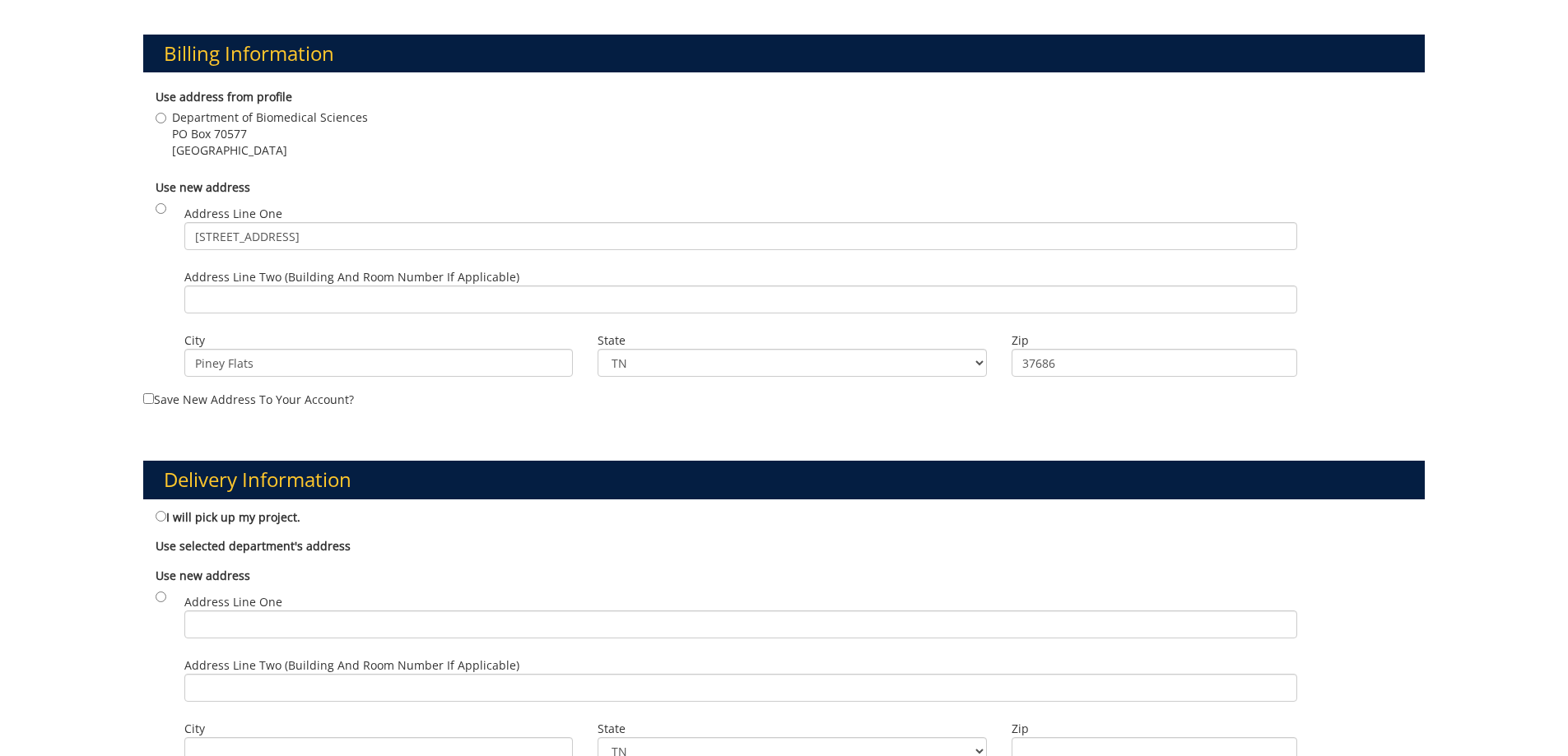
scroll to position [576, 0]
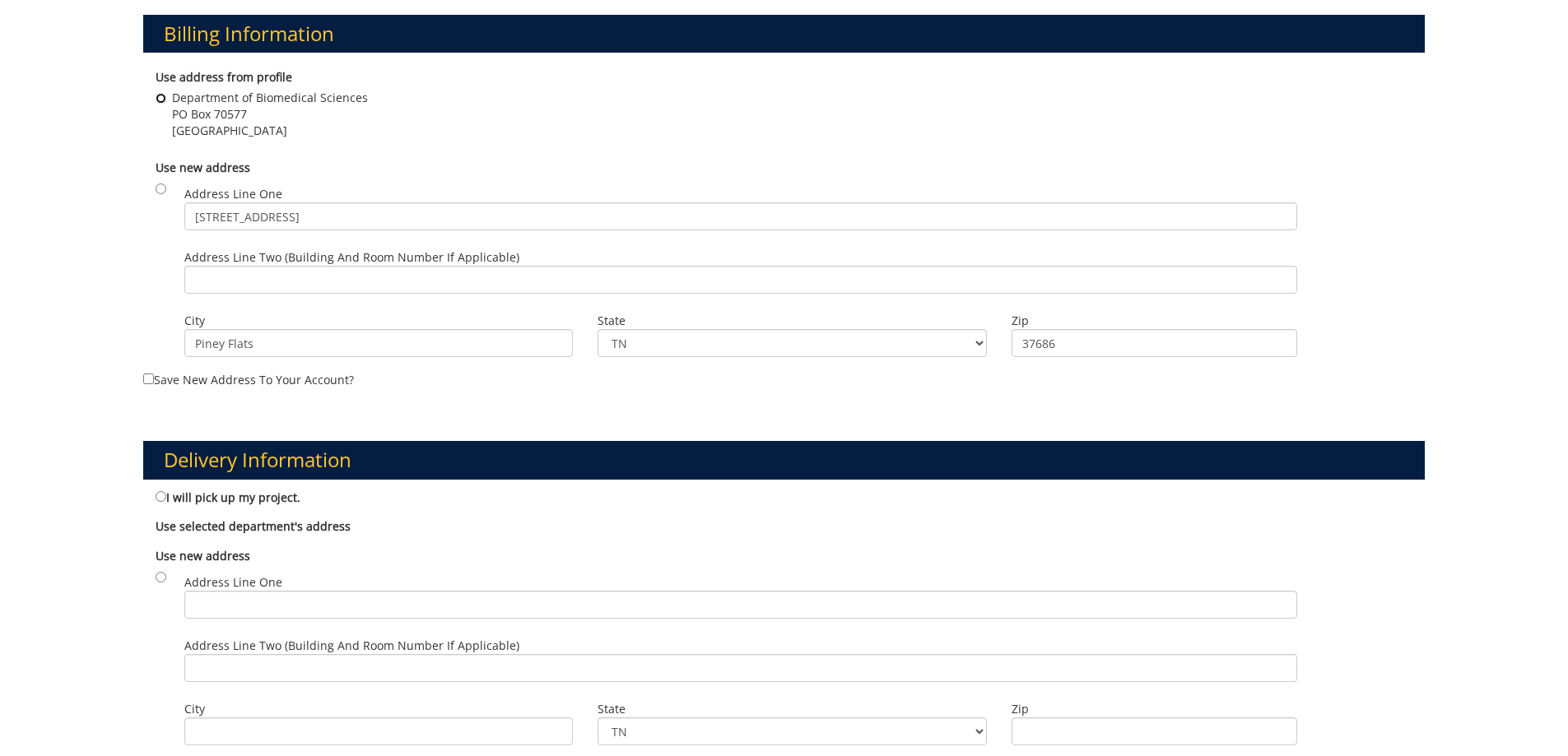
click at [159, 102] on input "Department of Biomedical Sciences PO Box 70577 Johnson City , TN 37614" at bounding box center [160, 98] width 10 height 10
radio input "true"
drag, startPoint x: 360, startPoint y: 218, endPoint x: 107, endPoint y: 217, distance: 253.0
click at [107, 217] on div "Payment Information The person given for estimate approval must have authority …" at bounding box center [784, 365] width 1568 height 1541
drag, startPoint x: 324, startPoint y: 344, endPoint x: 127, endPoint y: 349, distance: 197.1
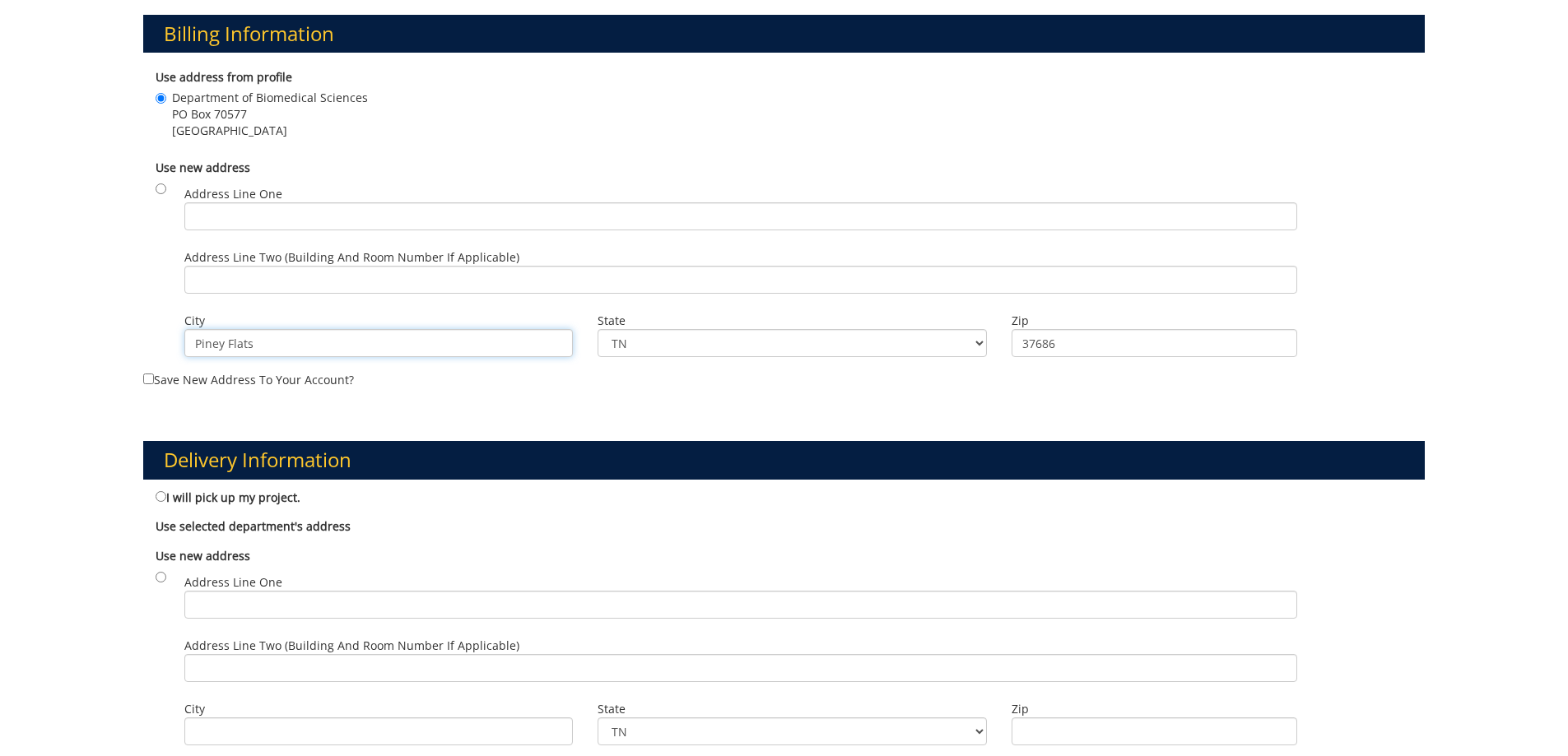
click at [128, 349] on div "Payment Information The person given for estimate approval must have authority …" at bounding box center [784, 365] width 1568 height 1541
click at [611, 392] on div "Billing Information Use address from profile Department of Biomedical Sciences …" at bounding box center [784, 188] width 1307 height 426
drag, startPoint x: 1080, startPoint y: 343, endPoint x: 969, endPoint y: 350, distance: 111.2
click at [969, 180] on div "Address Line One Address Line Two (Building and Room Number if applicable) City…" at bounding box center [793, 180] width 1241 height 0
click at [1460, 347] on div "Payment Information The person given for estimate approval must have authority …" at bounding box center [784, 365] width 1568 height 1541
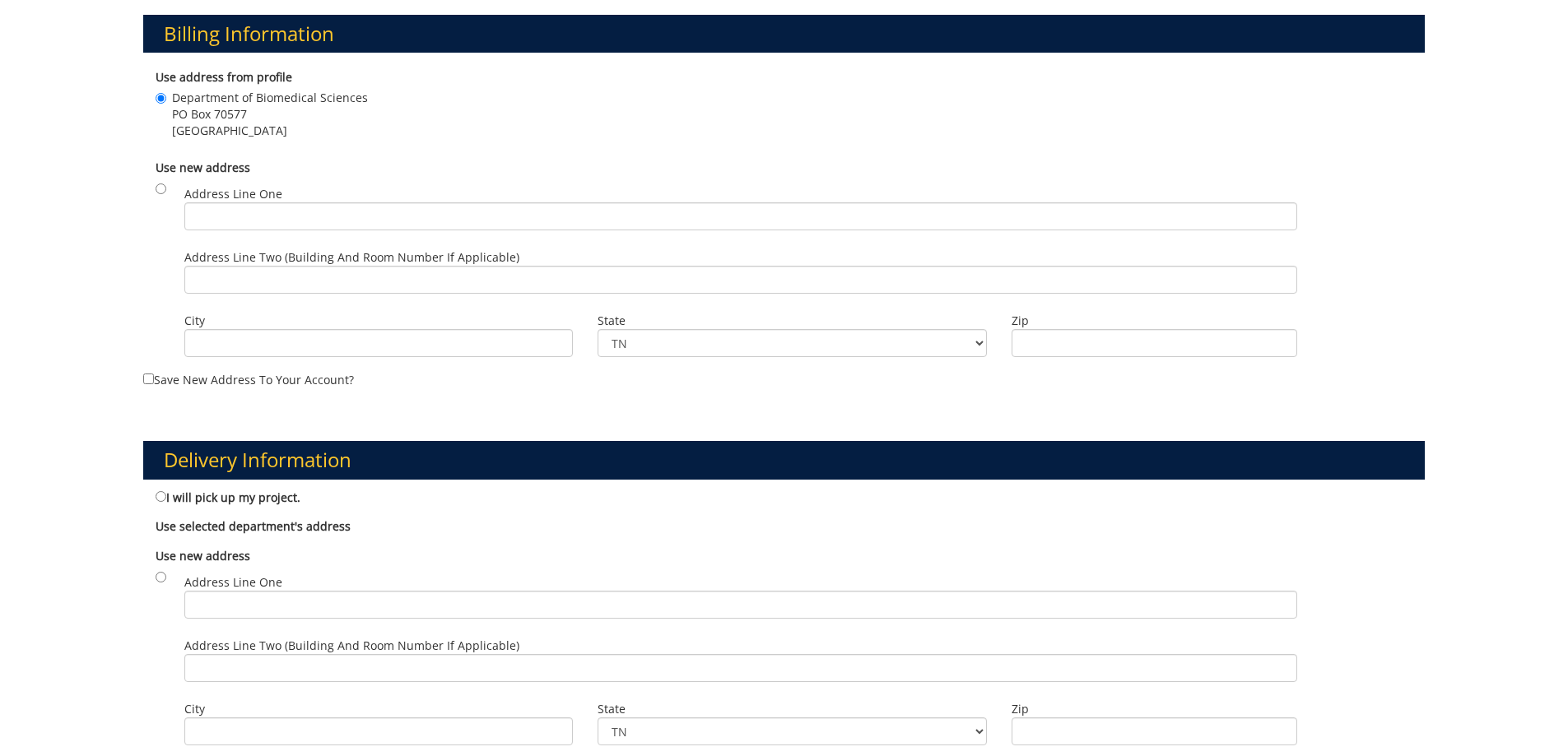
click at [991, 134] on div "Department of Biomedical Sciences PO Box 70577 Johnson City , TN 37614" at bounding box center [784, 116] width 1257 height 54
click at [1534, 207] on div "Payment Information The person given for estimate approval must have authority …" at bounding box center [784, 365] width 1568 height 1541
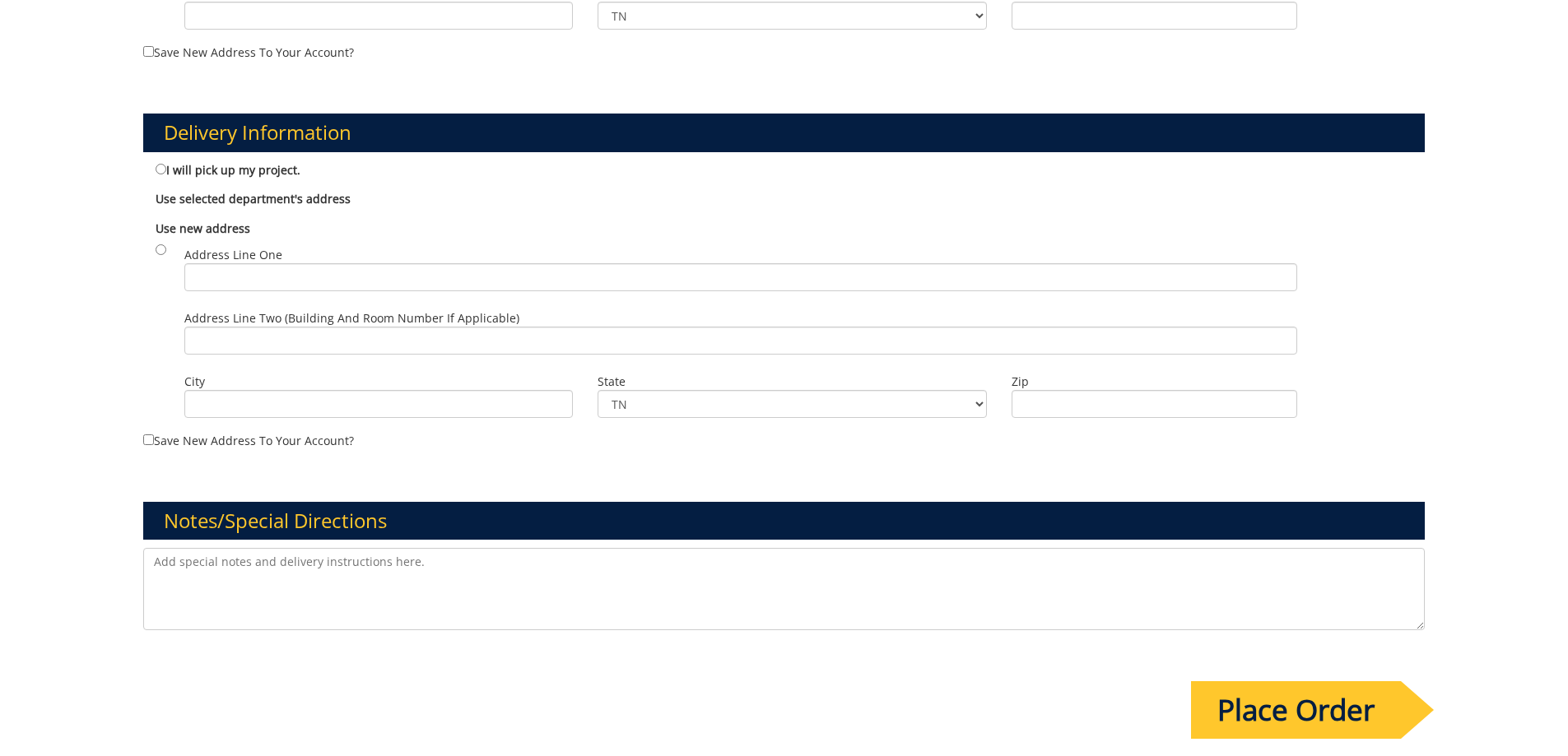
scroll to position [905, 0]
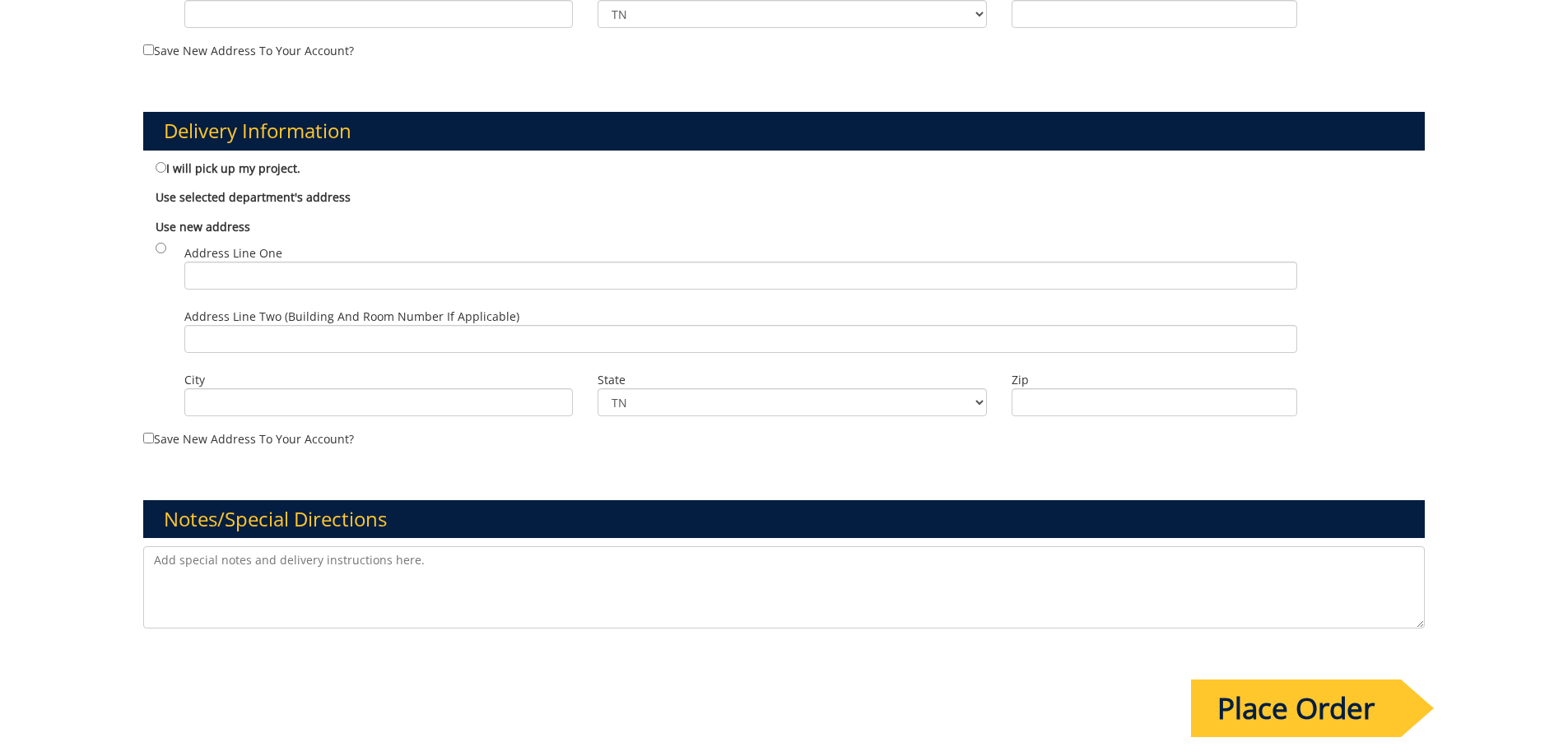
click at [249, 167] on label "I will pick up my project." at bounding box center [228, 168] width 145 height 18
click at [167, 167] on input "I will pick up my project." at bounding box center [160, 167] width 10 height 10
radio input "true"
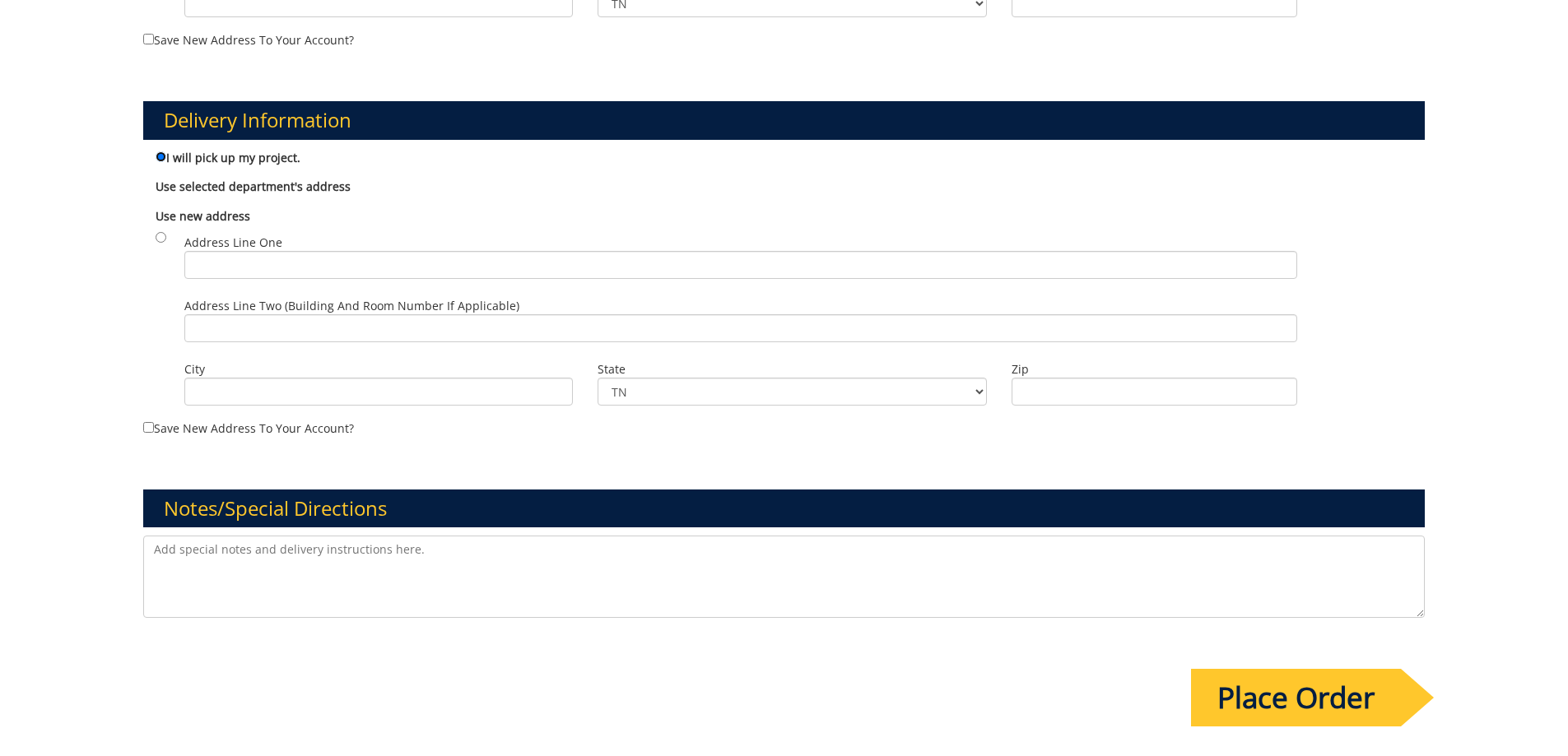
scroll to position [1114, 0]
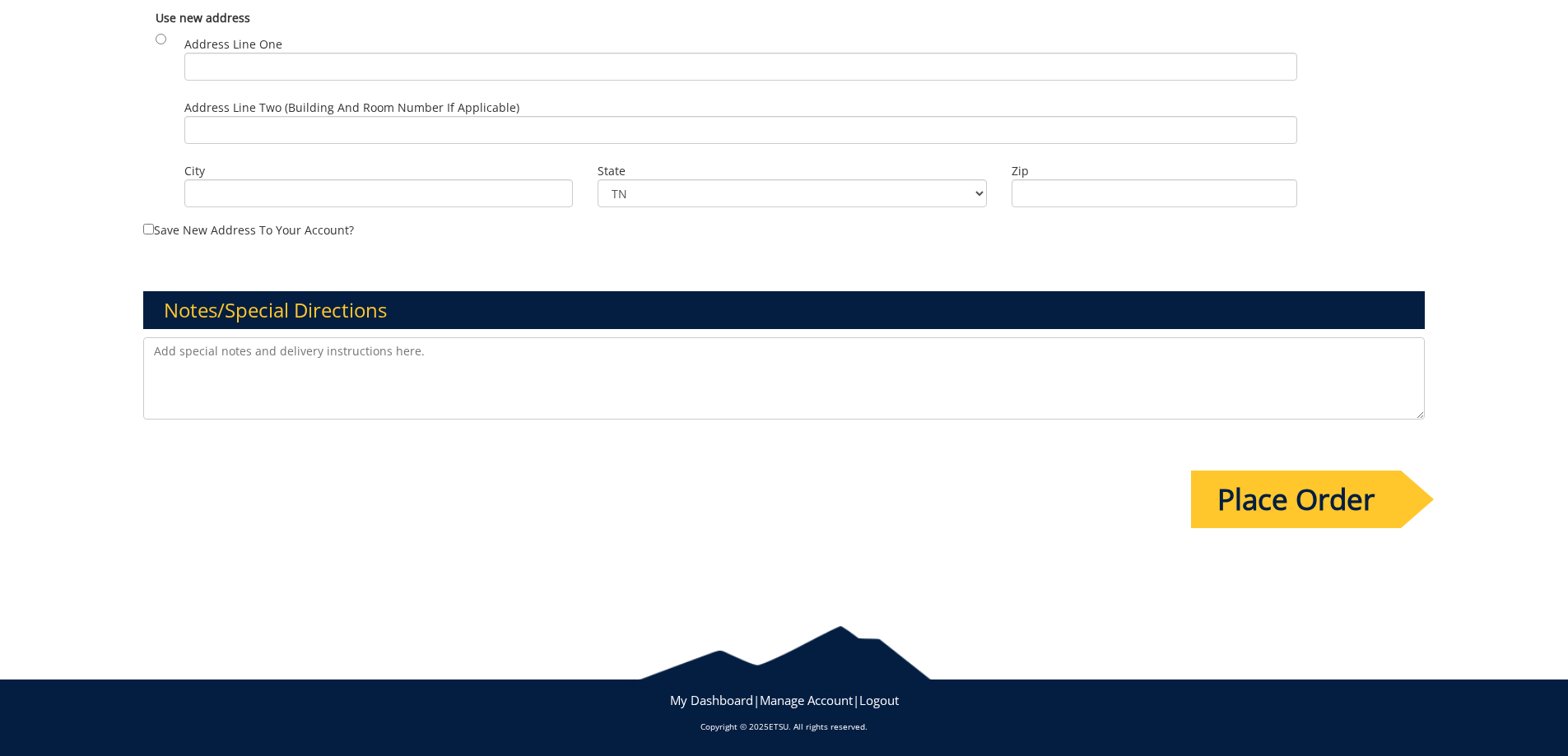
click at [479, 381] on textarea at bounding box center [784, 378] width 1283 height 82
paste textarea "GL string 20-61000-100000-100-acct code-200-999-999-999-999-99."
type textarea "GL string 20-61000-100000-100-acct code-200-999-999-999-999-99 is the Voyager n…"
click at [1326, 492] on input "Place Order" at bounding box center [1296, 499] width 210 height 57
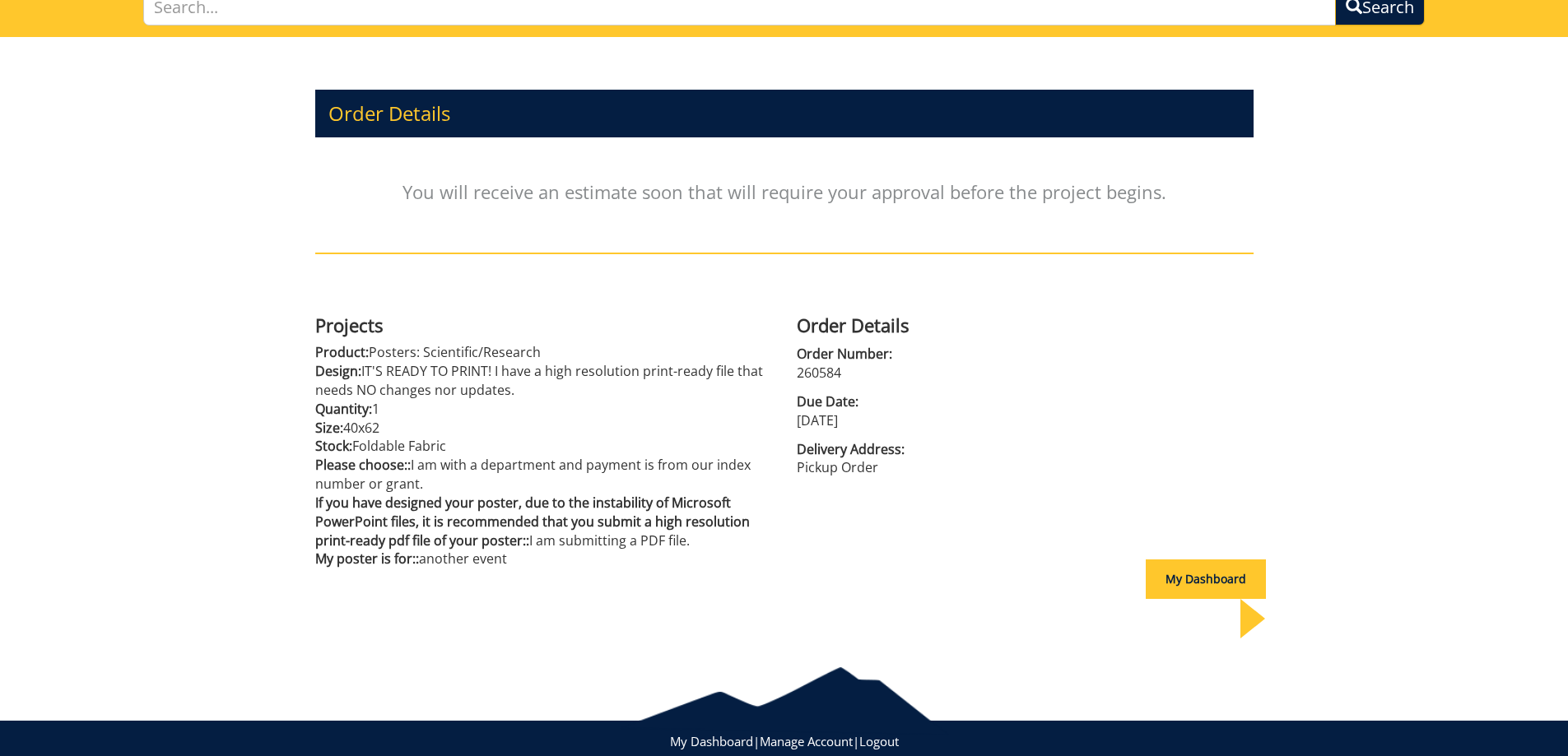
scroll to position [137, 0]
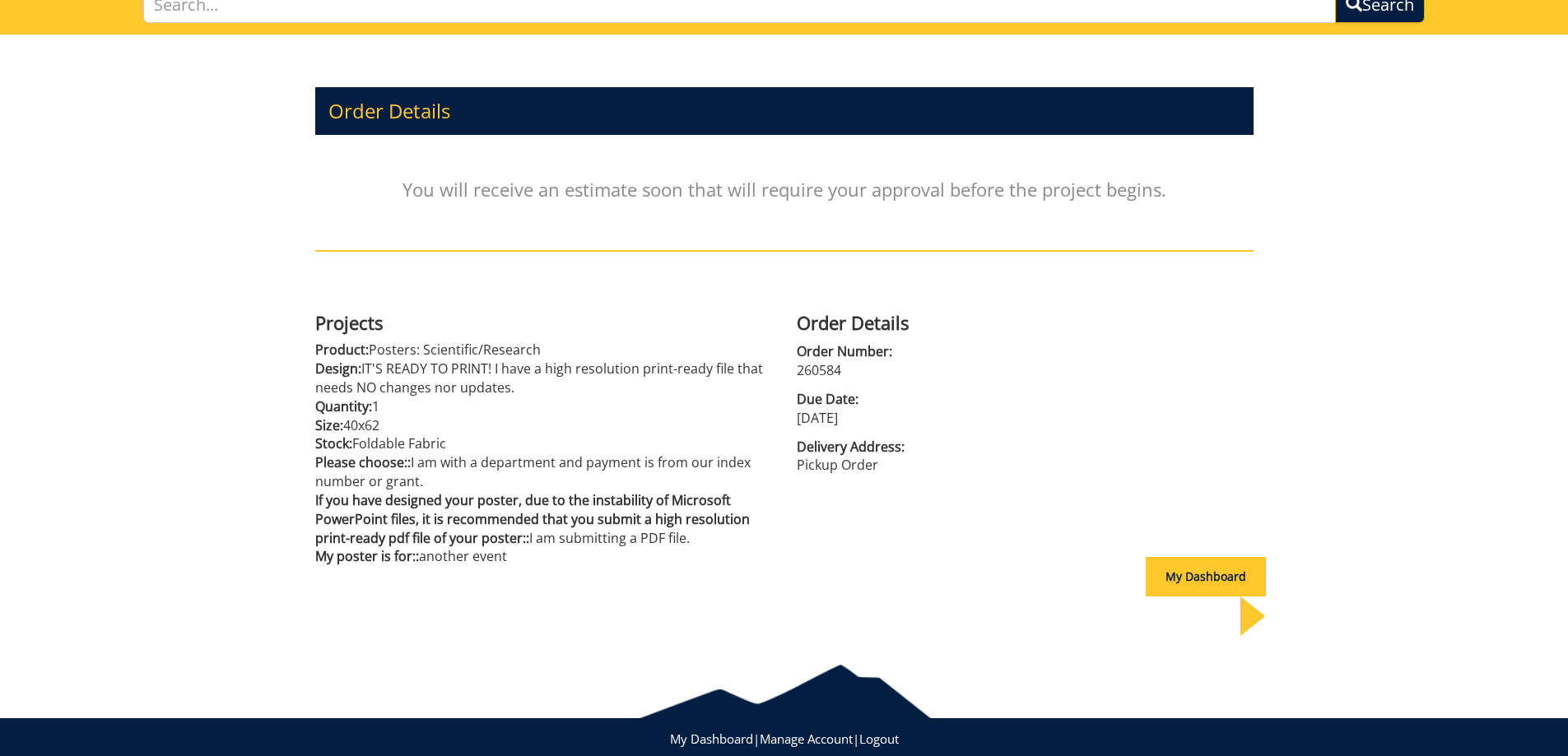
click at [1344, 415] on div "Order Details You will receive an estimate soon that will require your approval…" at bounding box center [784, 336] width 1568 height 603
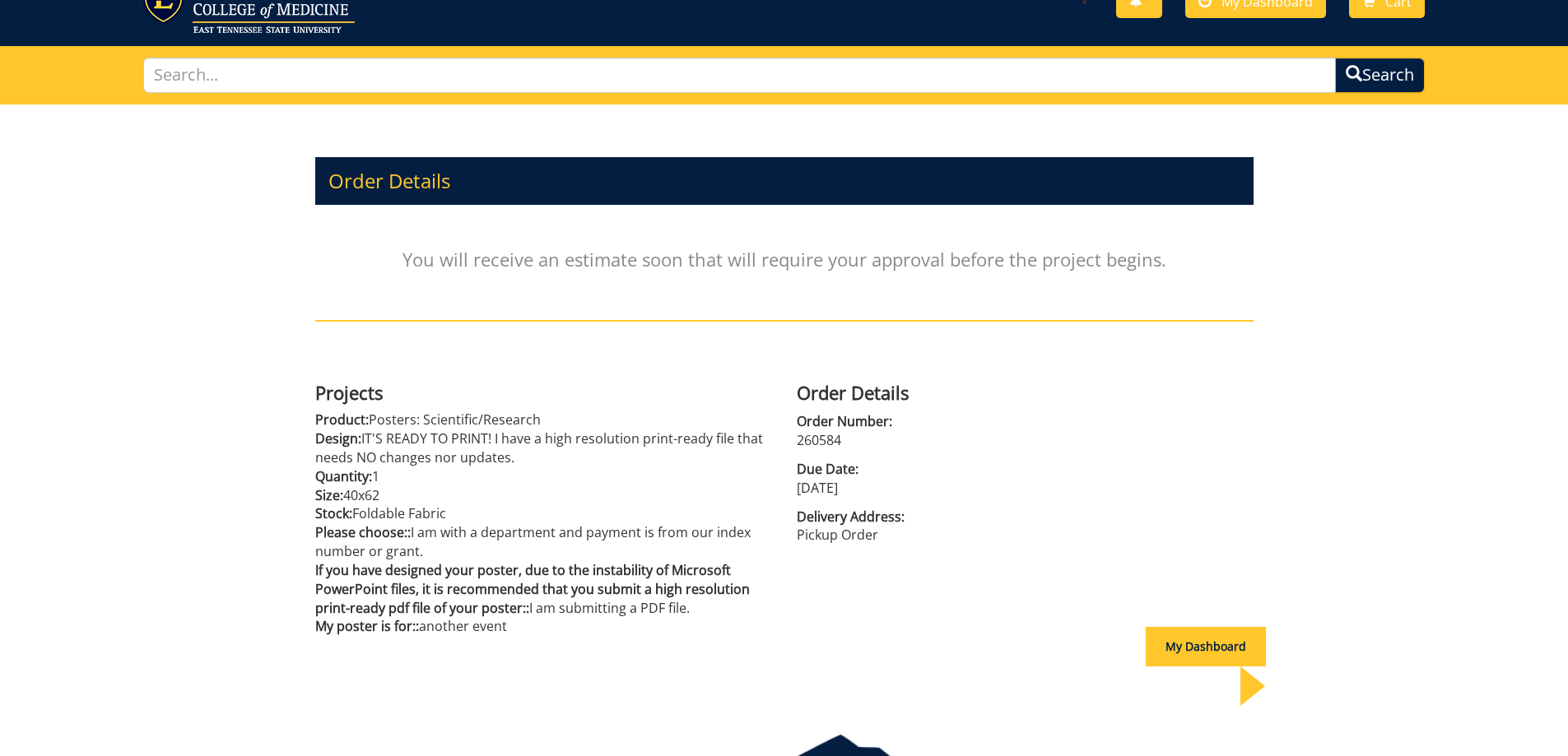
scroll to position [0, 0]
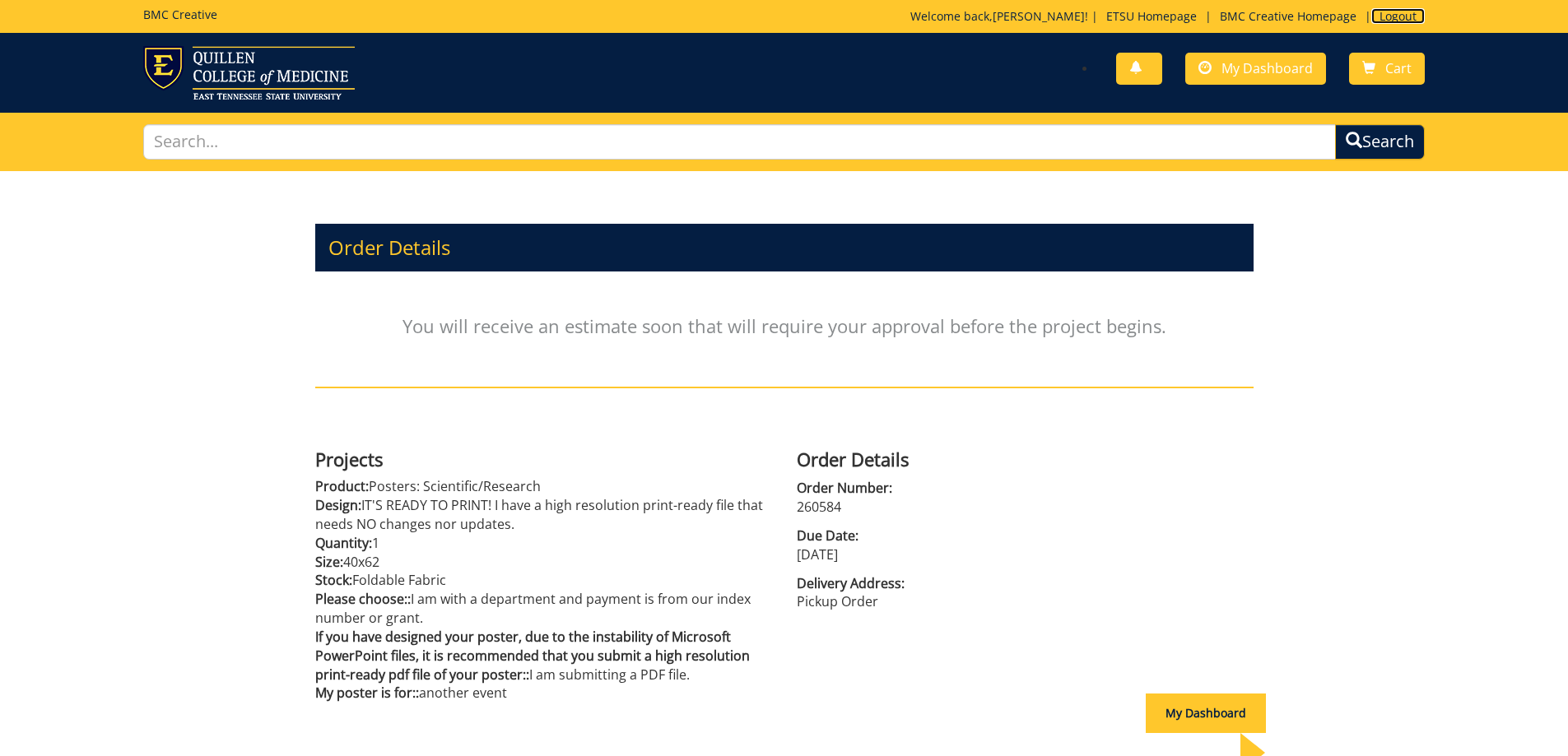
click at [1414, 15] on link "Logout" at bounding box center [1398, 16] width 54 height 16
